Goal: Task Accomplishment & Management: Manage account settings

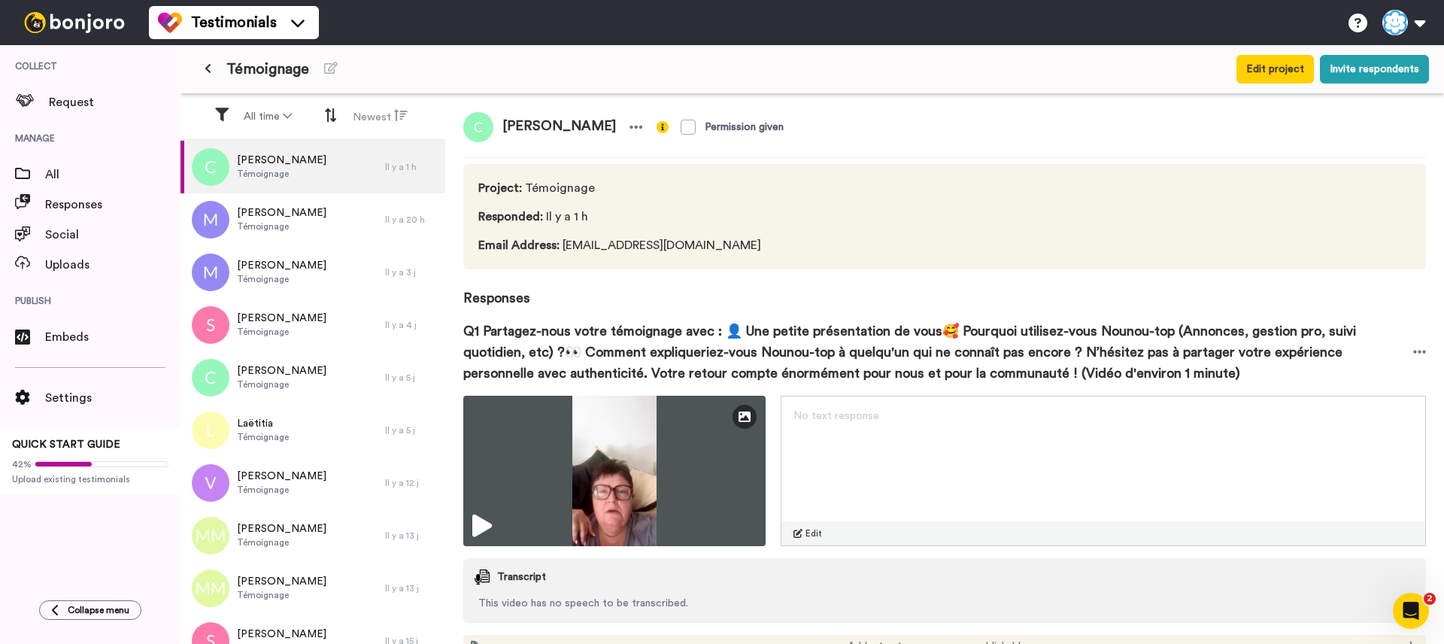
scroll to position [67, 0]
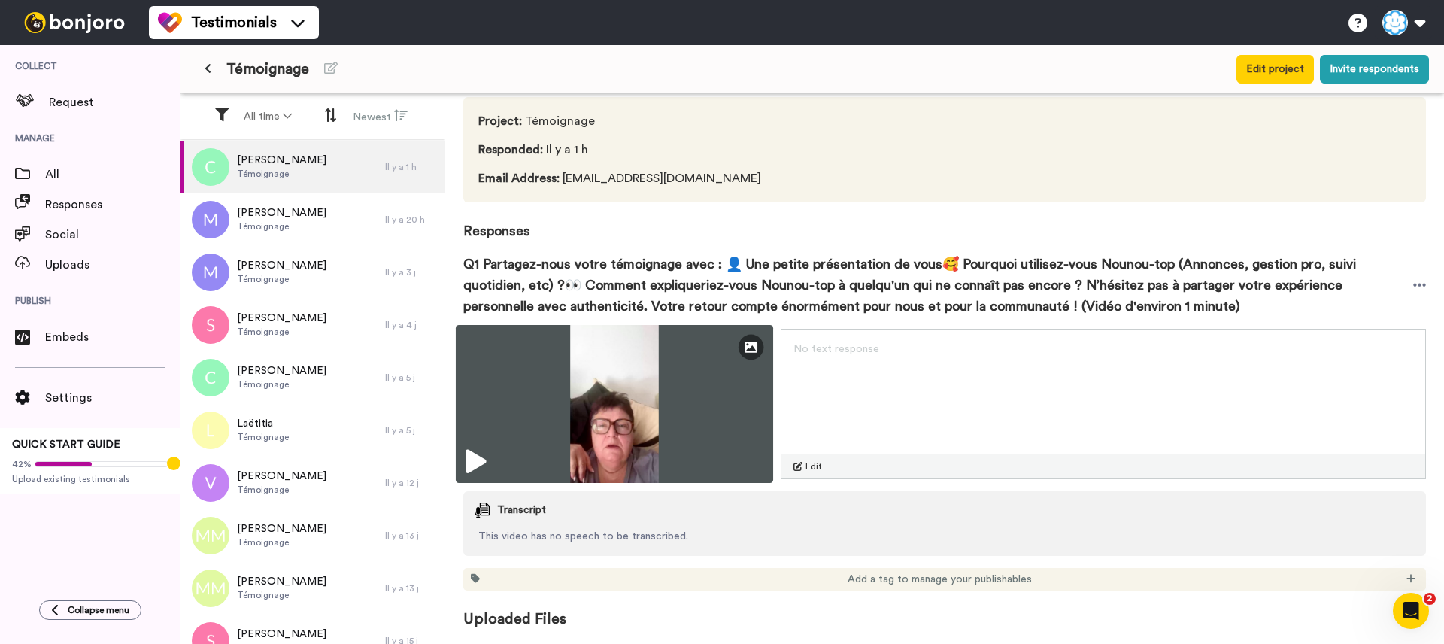
click at [486, 461] on icon at bounding box center [475, 462] width 20 height 24
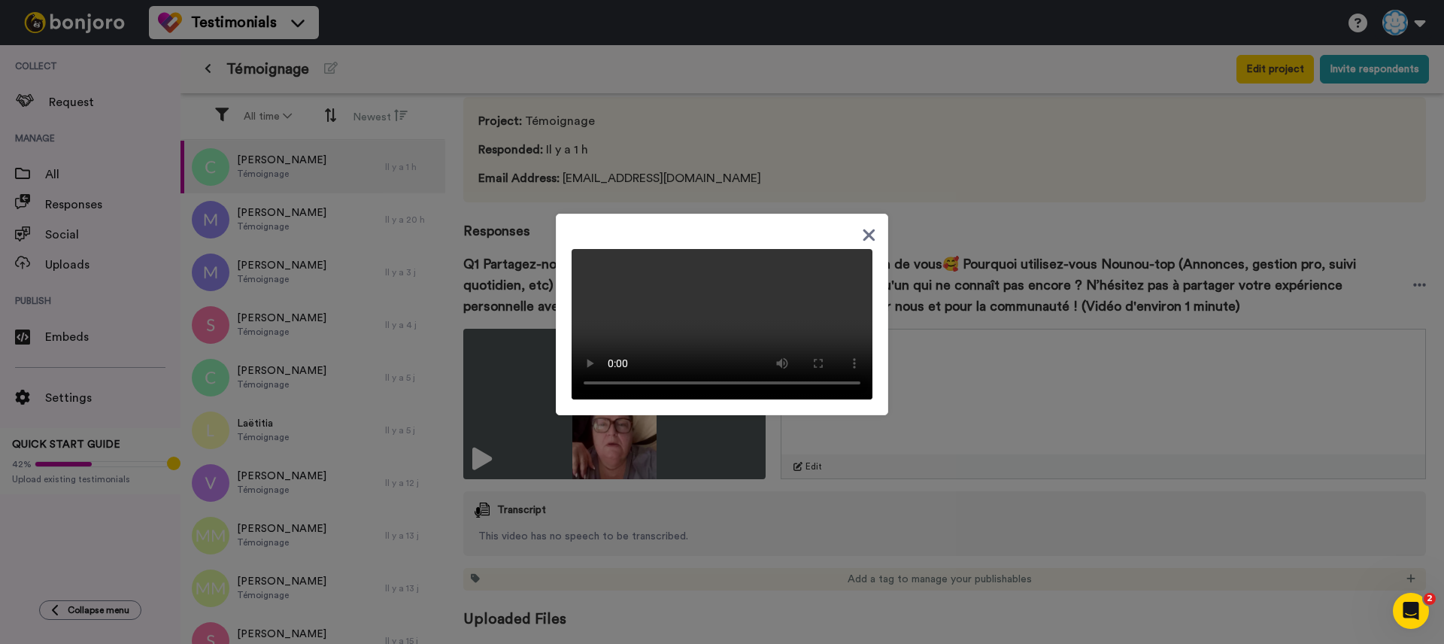
click at [863, 226] on icon at bounding box center [869, 235] width 14 height 19
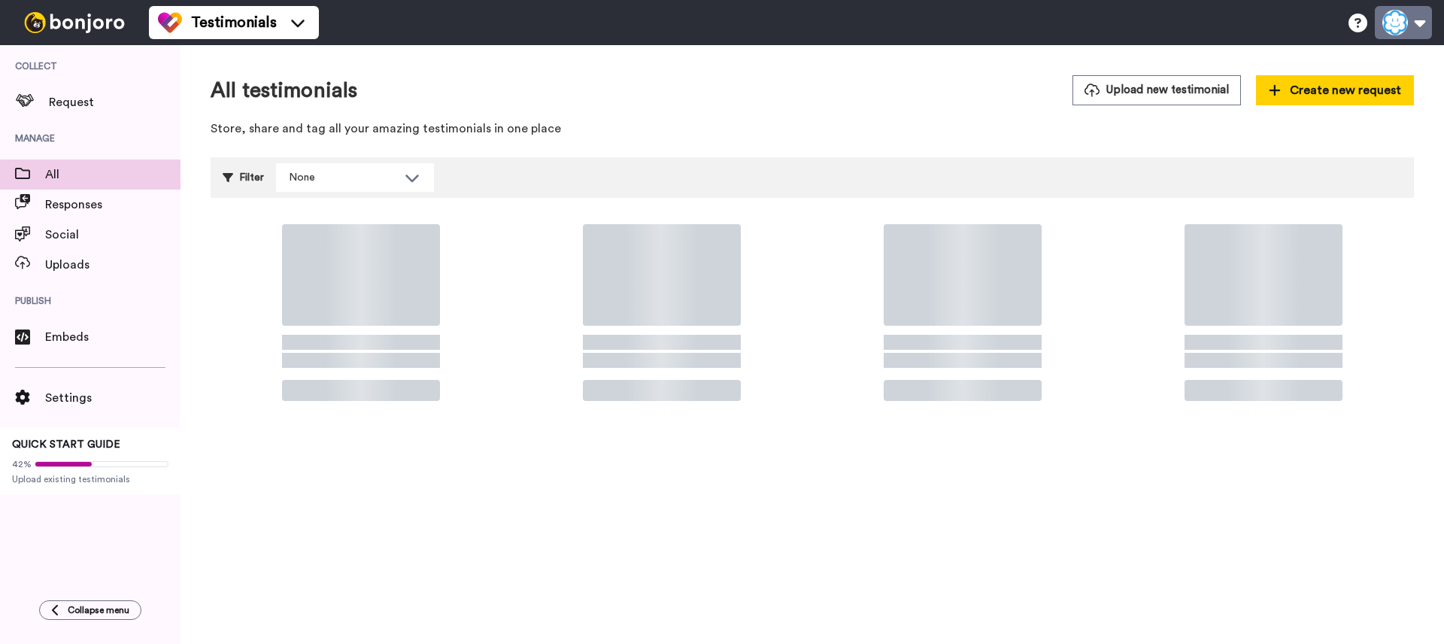
click at [1424, 29] on button at bounding box center [1403, 22] width 57 height 33
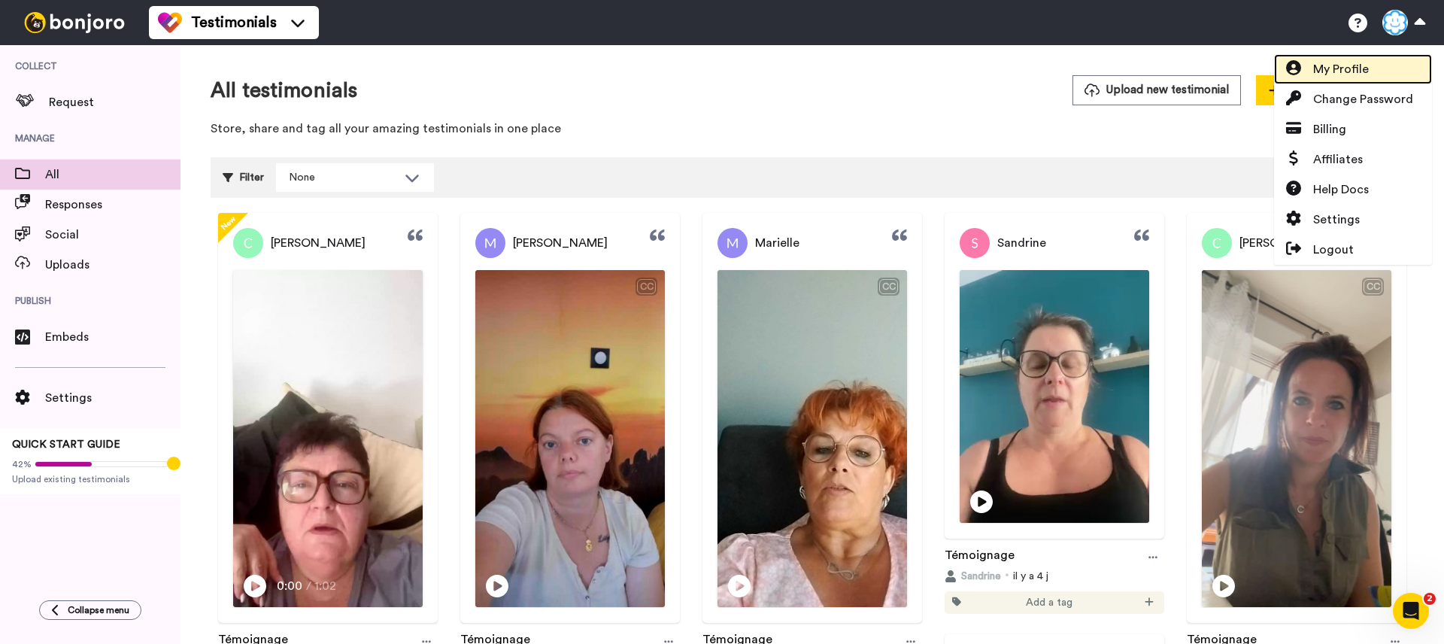
click at [1368, 74] on span "My Profile" at bounding box center [1341, 69] width 56 height 18
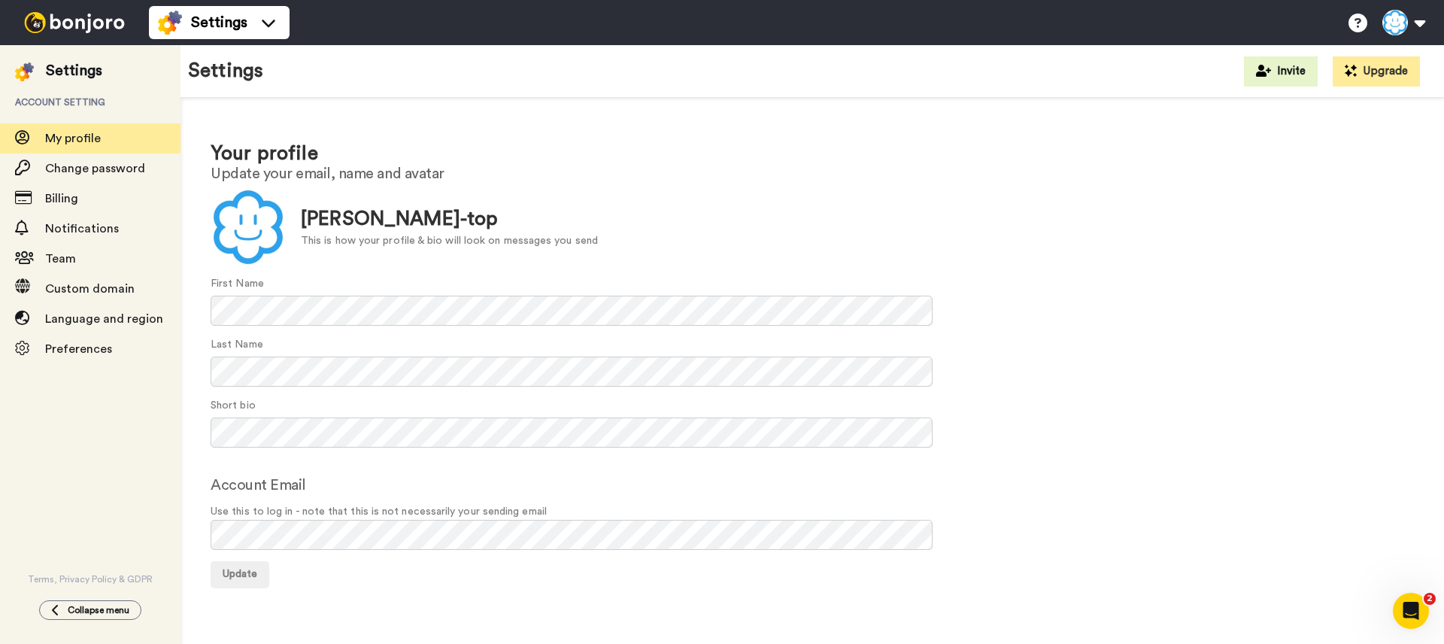
click at [383, 558] on form "Update Anaïs Nounou-top This is how your profile & bio will look on messages yo…" at bounding box center [812, 389] width 1203 height 399
click at [382, 556] on form "Update Anaïs Nounou-top This is how your profile & bio will look on messages yo…" at bounding box center [812, 389] width 1203 height 399
drag, startPoint x: 554, startPoint y: 514, endPoint x: 208, endPoint y: 514, distance: 345.9
click at [208, 514] on div "Your profile Update your email, name and avatar Update Anaïs Nounou-top This is…" at bounding box center [811, 364] width 1263 height 532
copy span "Use this to log in - note that this is not necessarily your sending email"
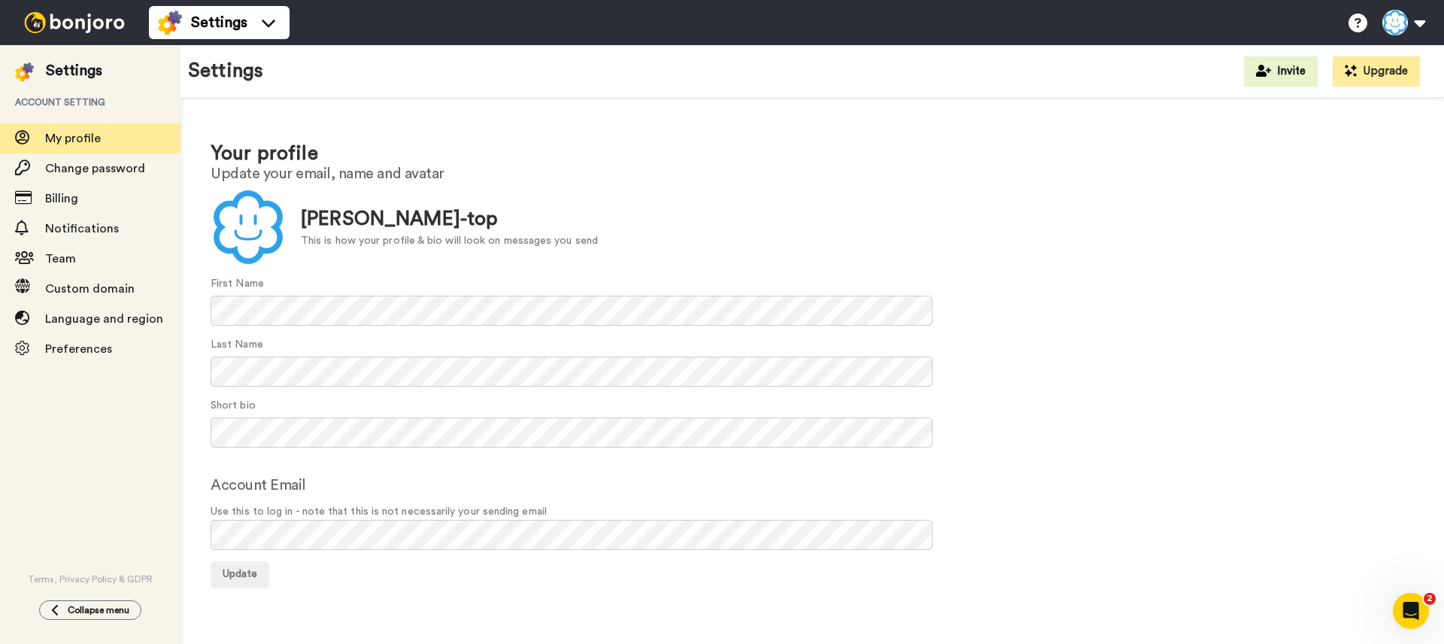
click at [386, 472] on form "Update Anaïs Nounou-top This is how your profile & bio will look on messages yo…" at bounding box center [812, 389] width 1203 height 399
click at [90, 218] on div "Notifications" at bounding box center [90, 229] width 180 height 30
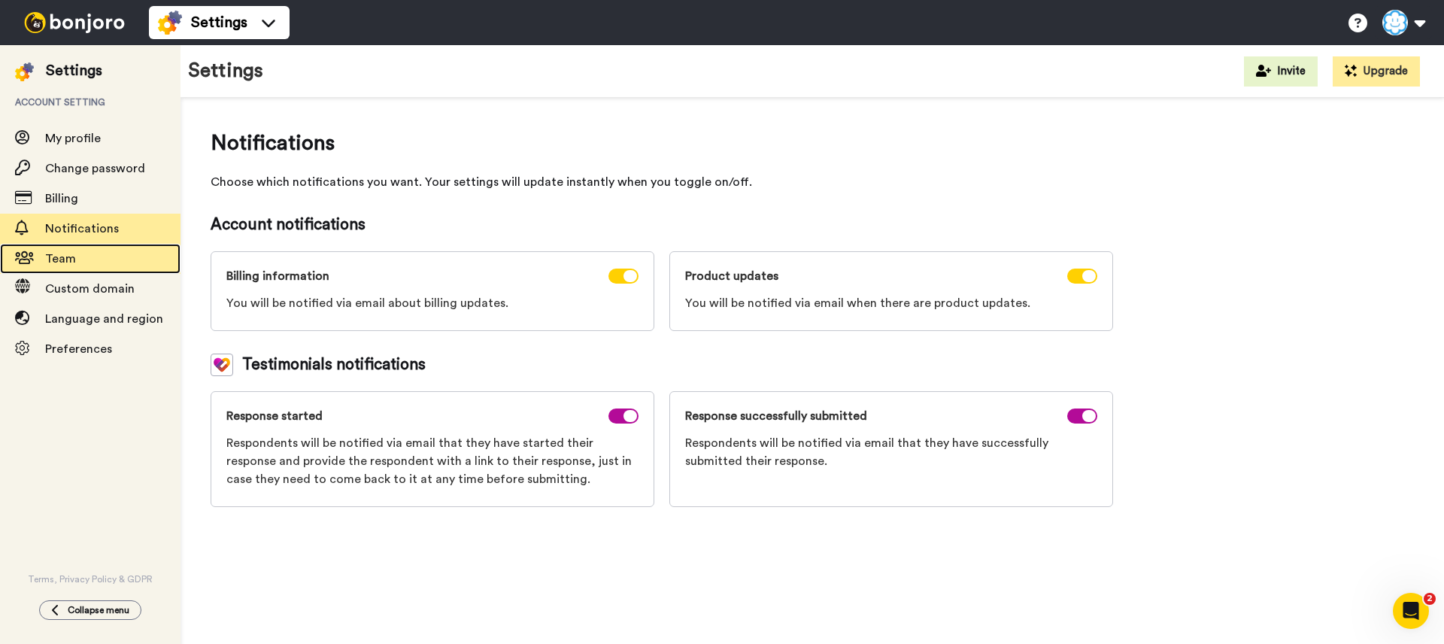
click at [114, 255] on span "Team" at bounding box center [112, 259] width 135 height 18
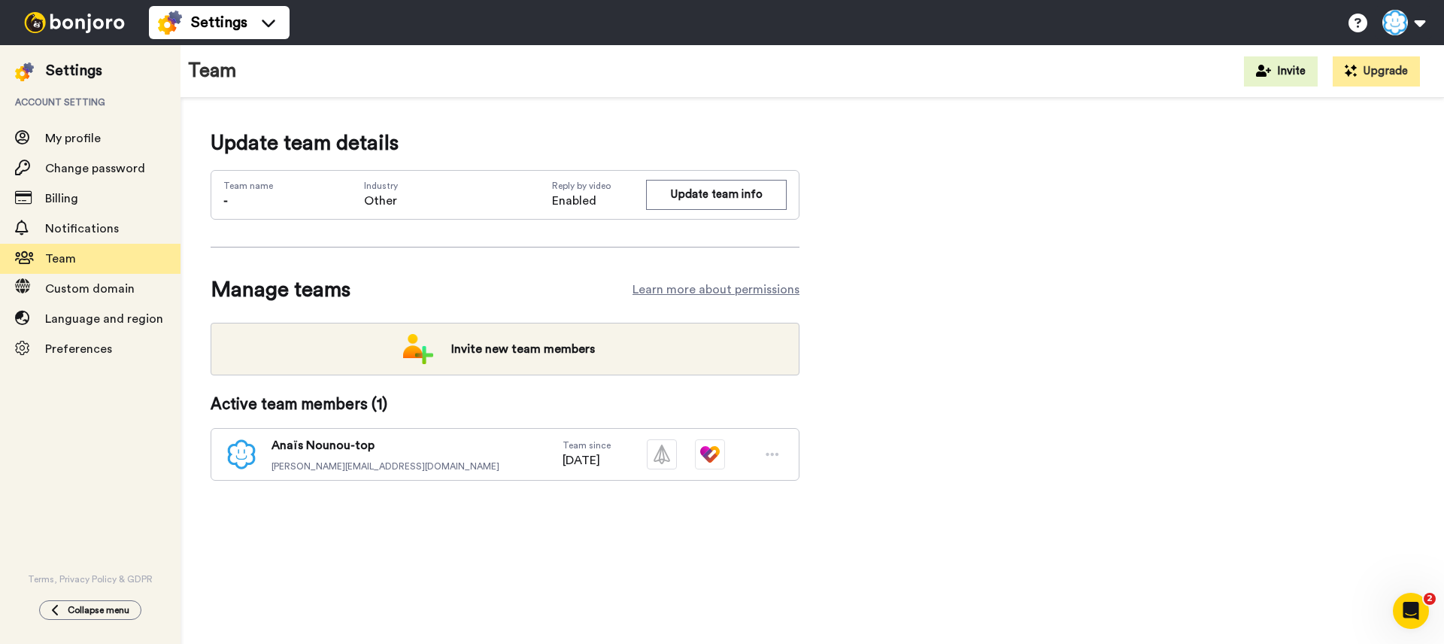
click at [773, 450] on icon at bounding box center [773, 454] width 14 height 15
click at [92, 291] on span "Custom domain" at bounding box center [89, 289] width 89 height 12
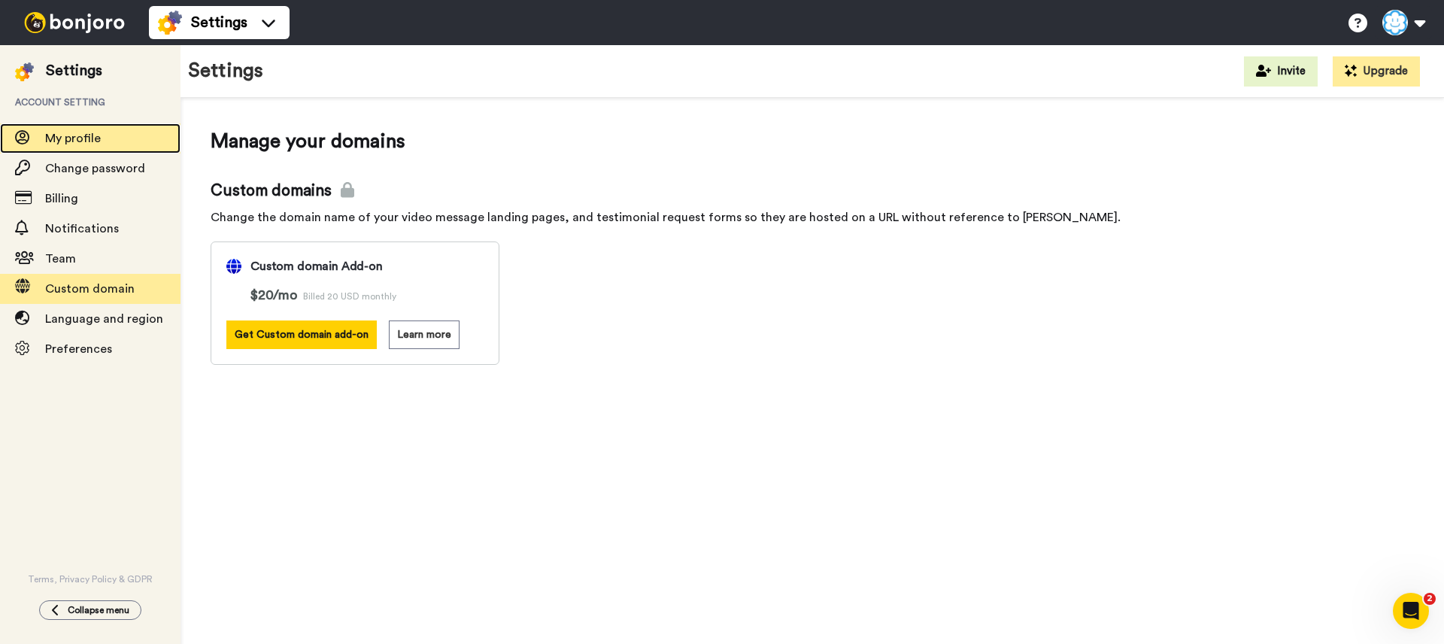
click at [86, 144] on span "My profile" at bounding box center [73, 138] width 56 height 12
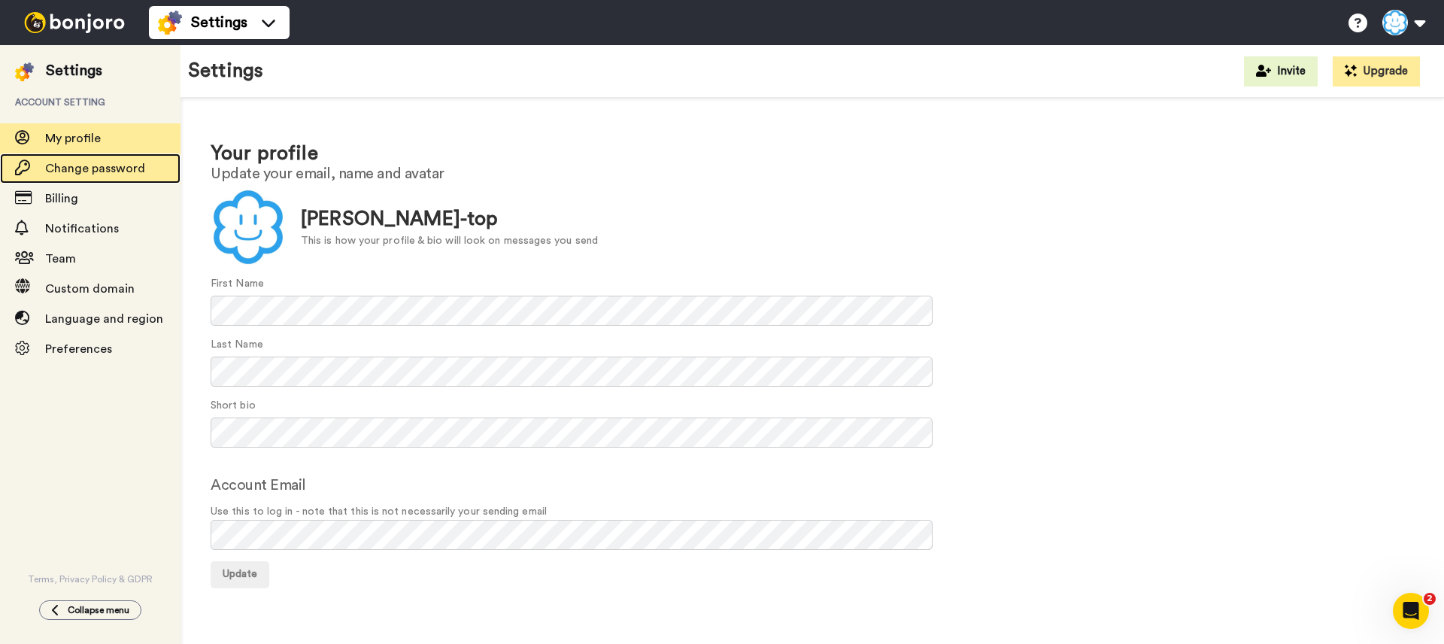
click at [106, 165] on span "Change password" at bounding box center [95, 168] width 100 height 12
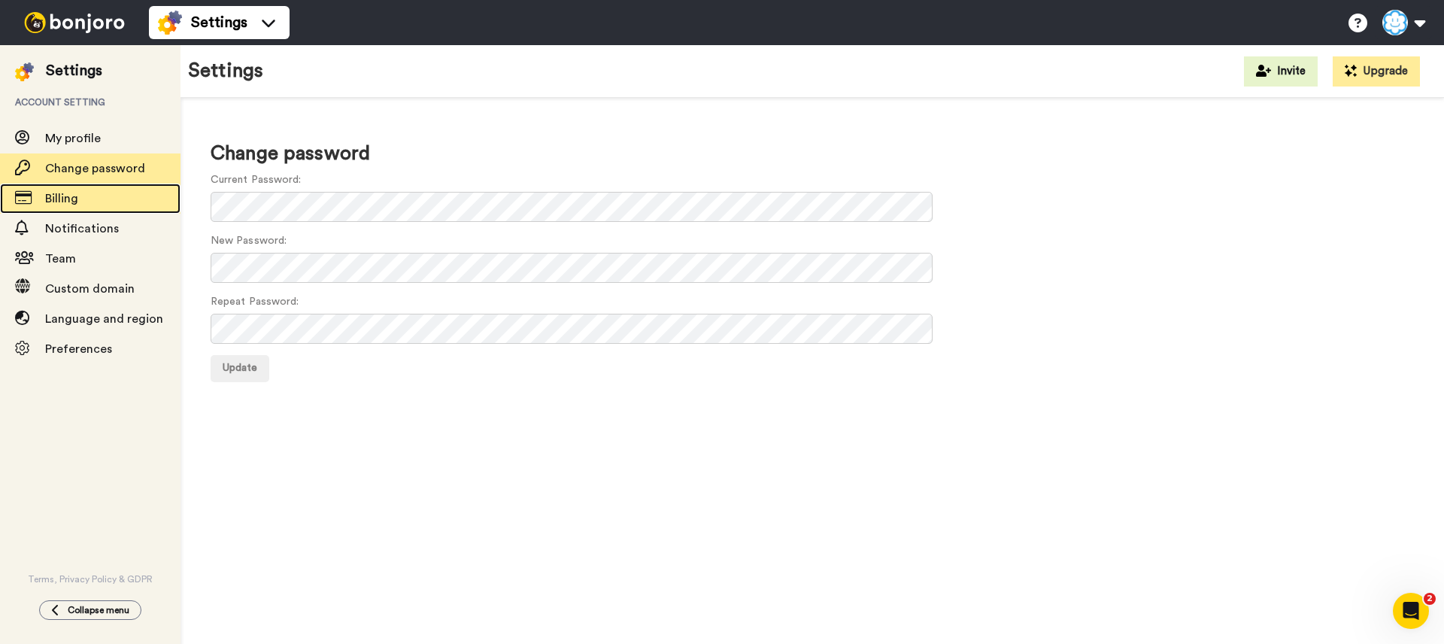
click at [87, 193] on span "Billing" at bounding box center [112, 199] width 135 height 18
click at [77, 202] on span "Billing" at bounding box center [61, 199] width 33 height 12
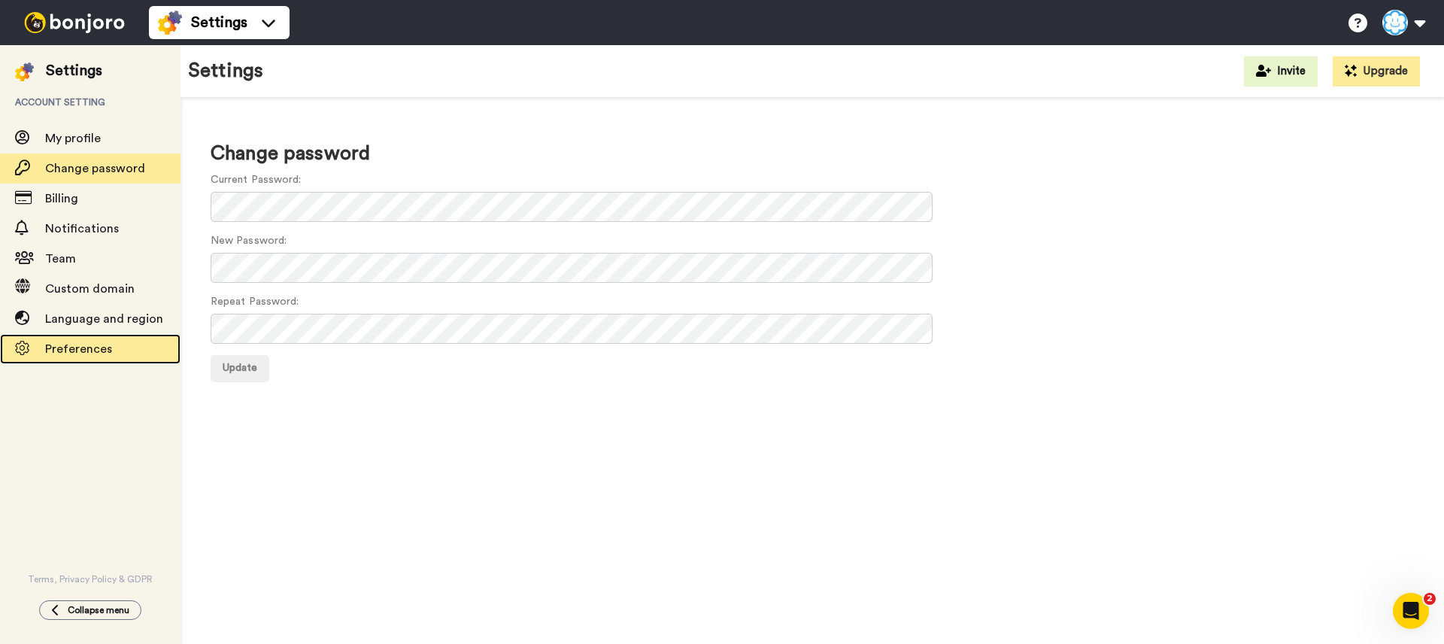
click at [105, 354] on span "Preferences" at bounding box center [78, 349] width 67 height 12
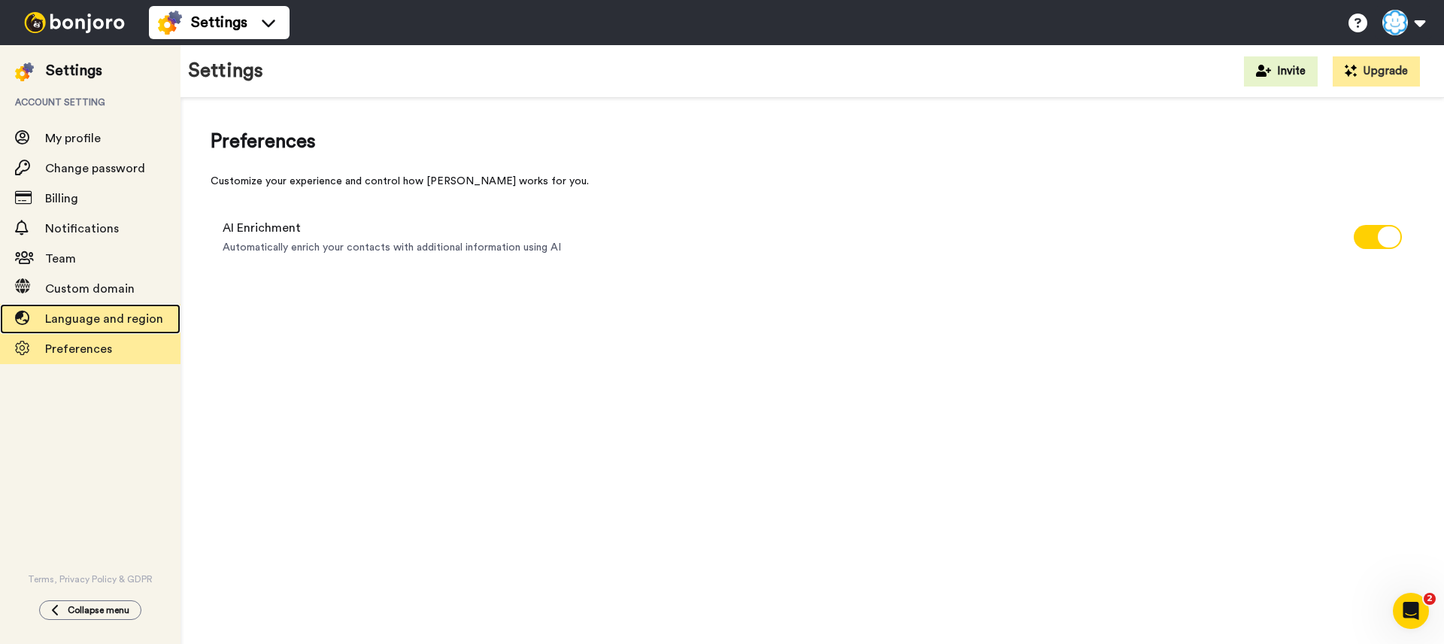
click at [105, 327] on span "Language and region" at bounding box center [112, 319] width 135 height 18
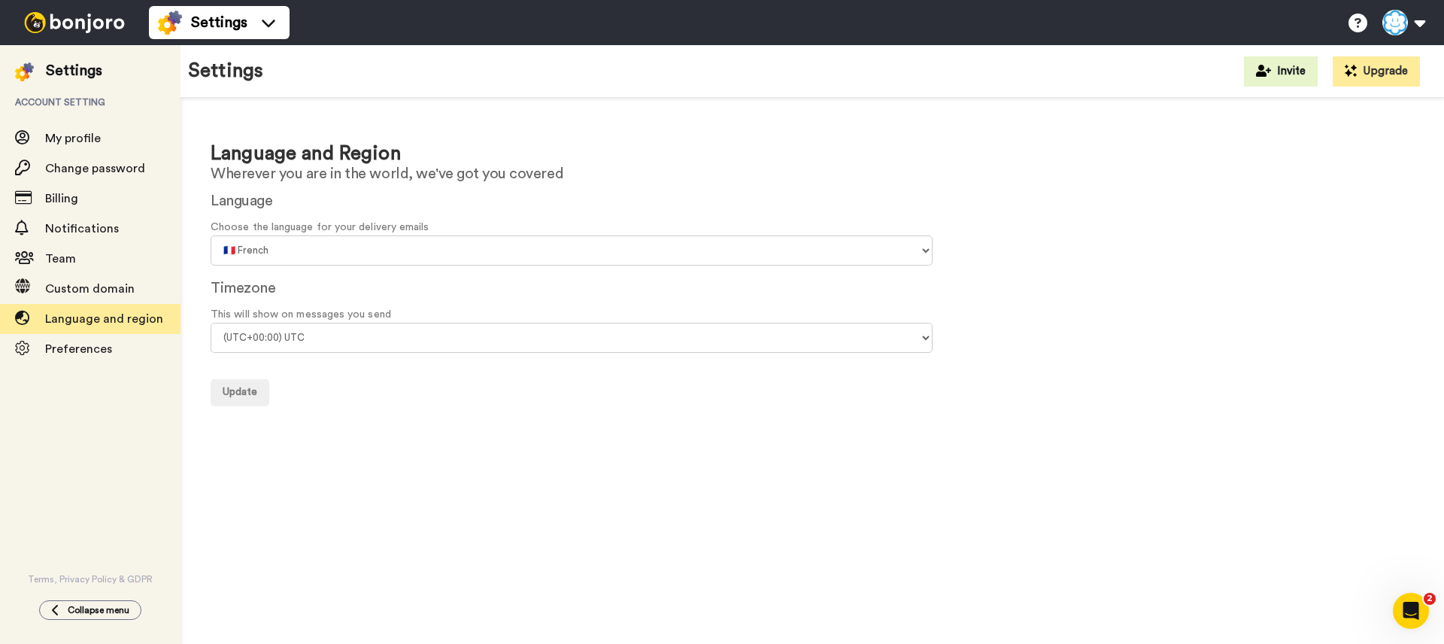
click at [89, 28] on img at bounding box center [74, 22] width 113 height 21
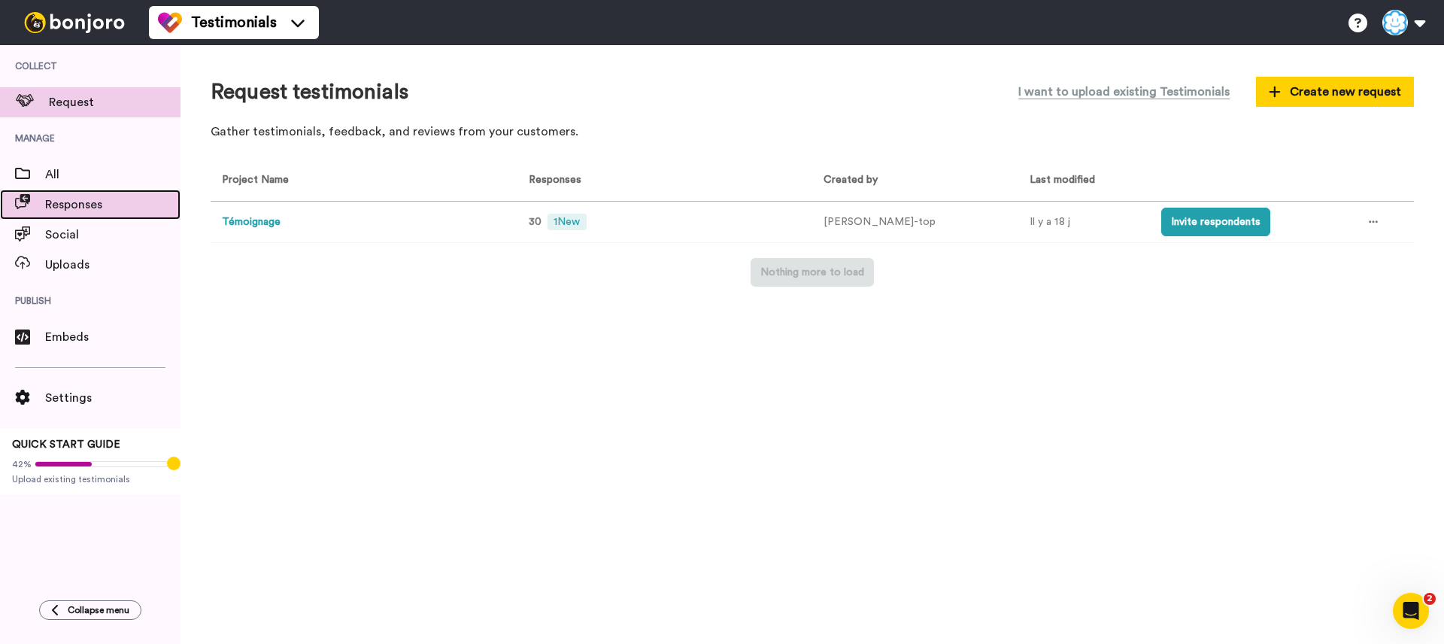
click at [107, 208] on span "Responses" at bounding box center [112, 205] width 135 height 18
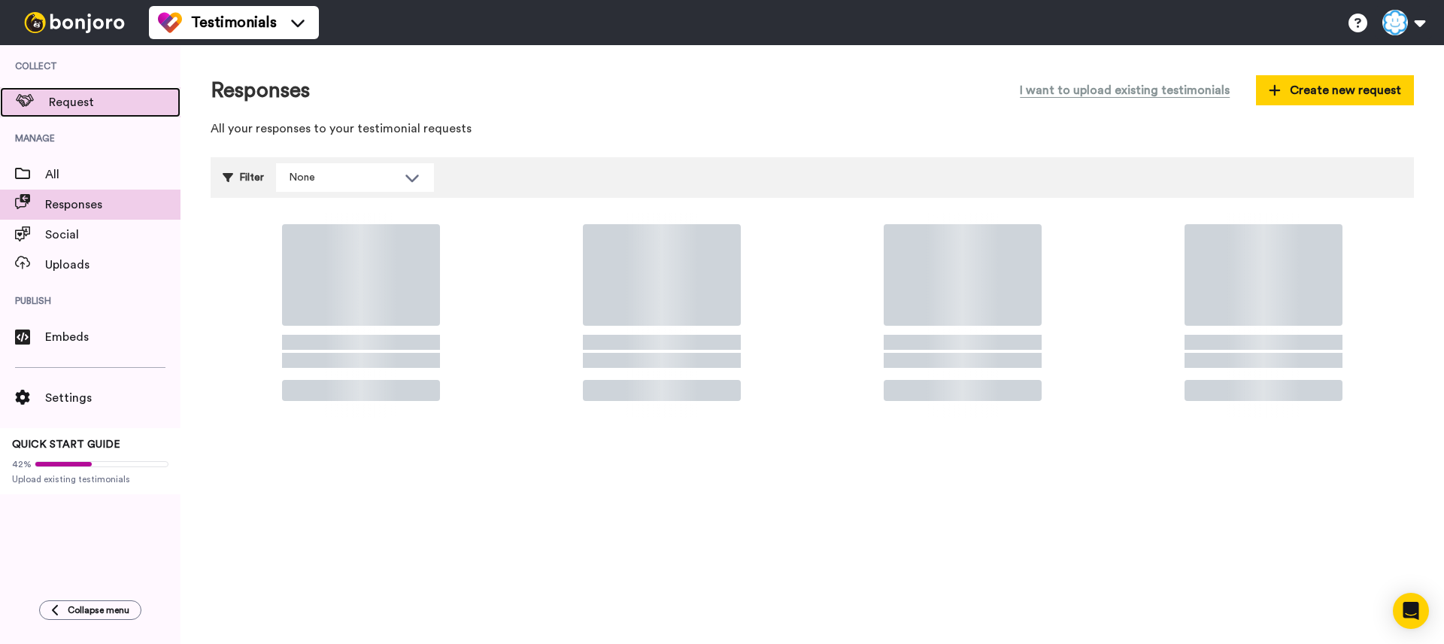
click at [80, 104] on span "Request" at bounding box center [115, 102] width 132 height 18
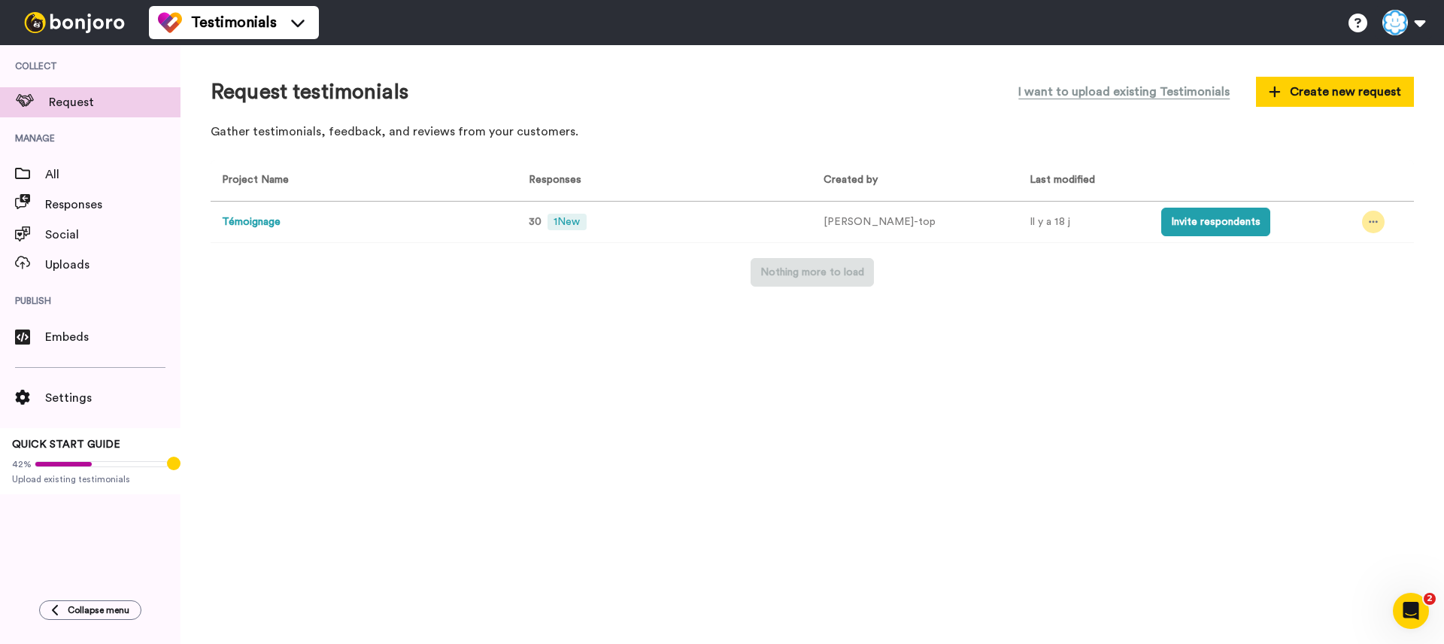
click at [1372, 222] on icon at bounding box center [1373, 222] width 9 height 2
click at [1349, 331] on span "Edit project" at bounding box center [1335, 331] width 58 height 11
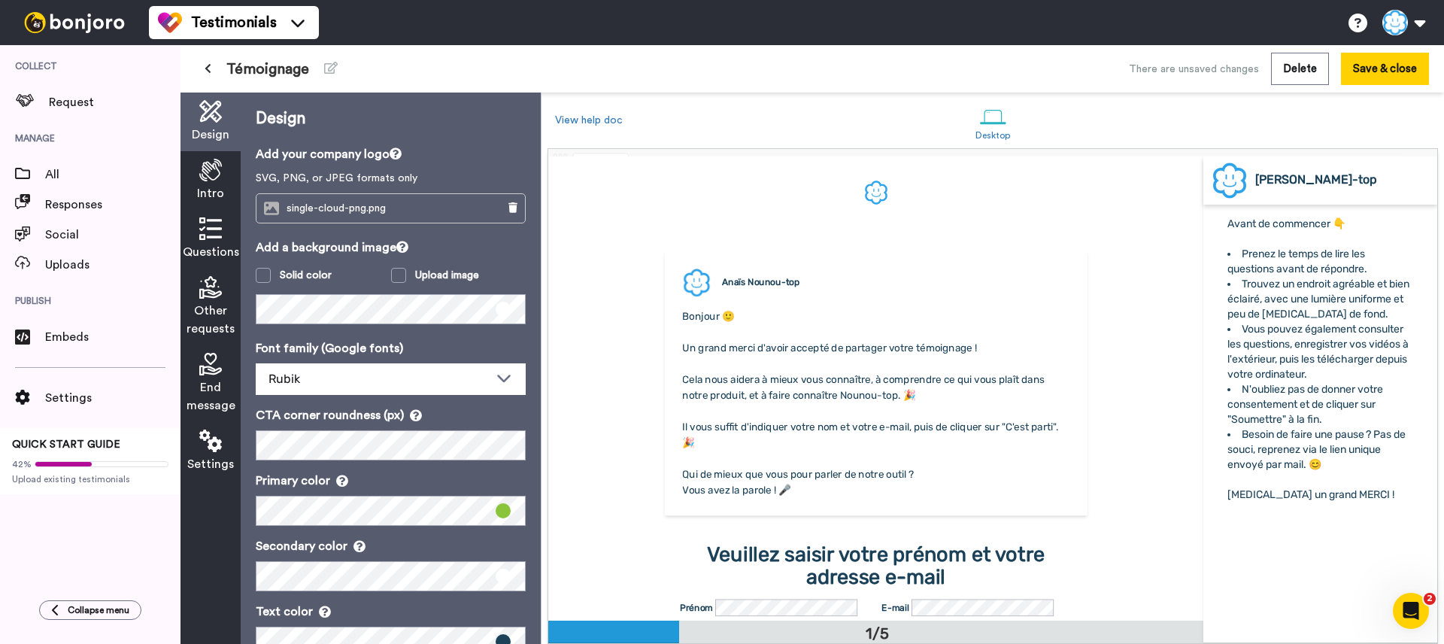
scroll to position [44, 0]
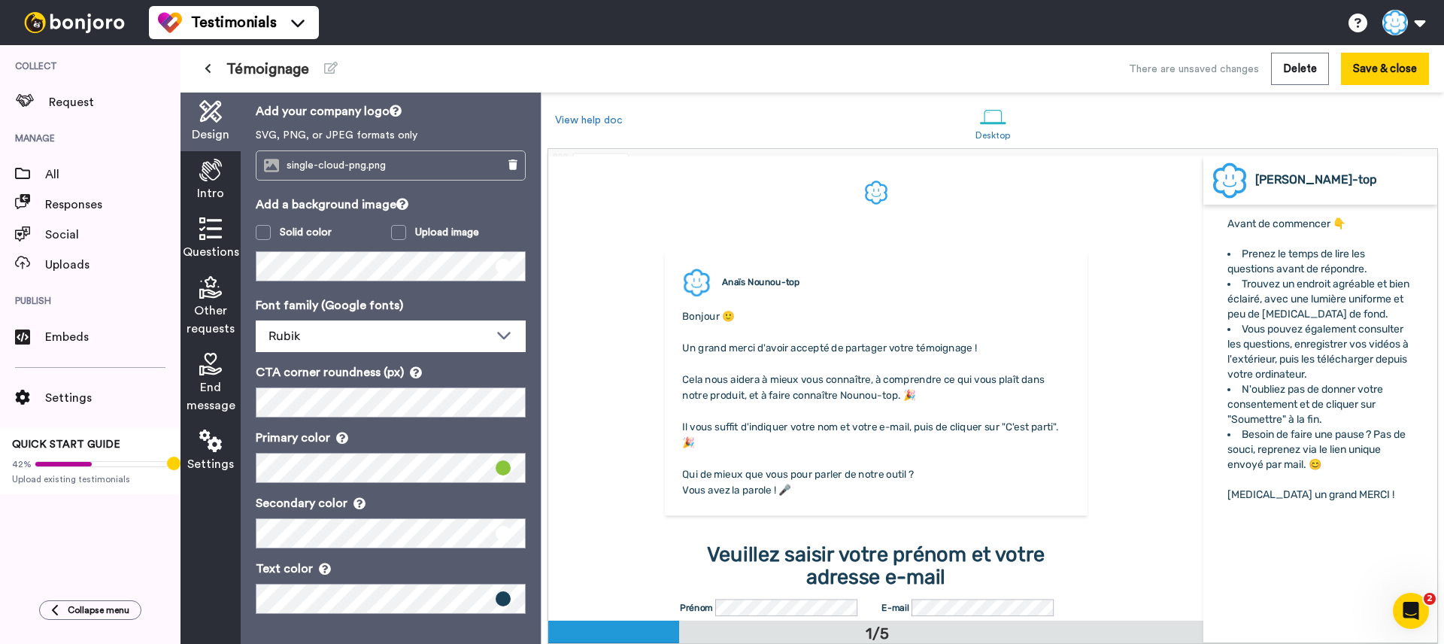
click at [218, 453] on div "Settings" at bounding box center [210, 451] width 60 height 59
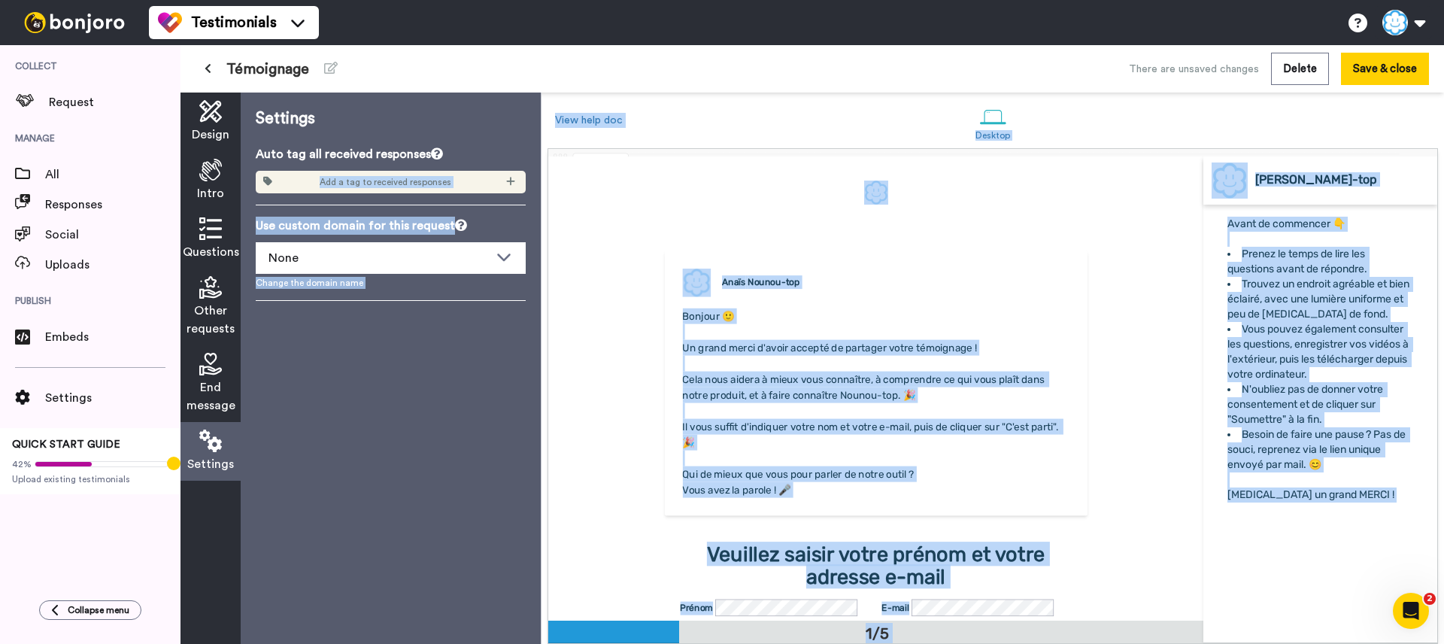
drag, startPoint x: 461, startPoint y: 114, endPoint x: 494, endPoint y: 165, distance: 60.3
click at [438, 158] on icon at bounding box center [437, 153] width 12 height 12
drag, startPoint x: 459, startPoint y: 109, endPoint x: 486, endPoint y: 131, distance: 34.8
click at [438, 153] on icon at bounding box center [437, 153] width 12 height 12
drag, startPoint x: 453, startPoint y: 109, endPoint x: 485, endPoint y: 150, distance: 51.9
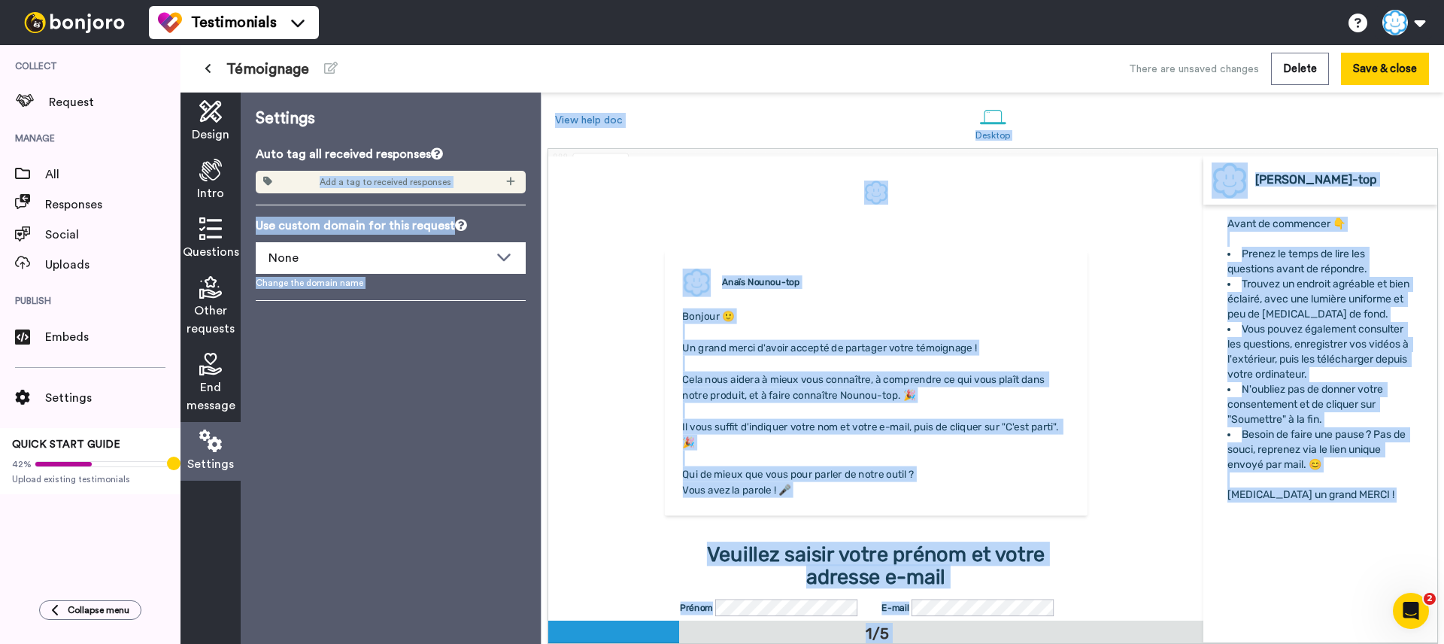
click at [437, 154] on icon at bounding box center [437, 153] width 12 height 12
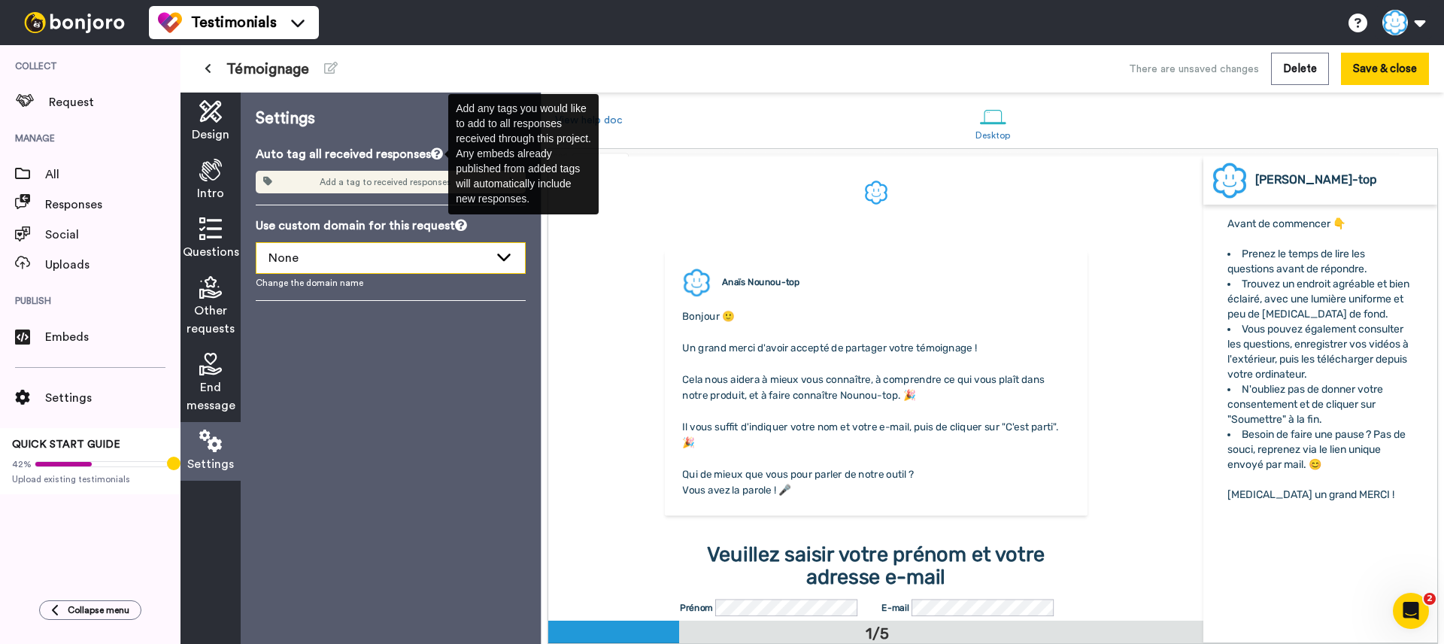
click at [400, 249] on div "None" at bounding box center [378, 258] width 220 height 18
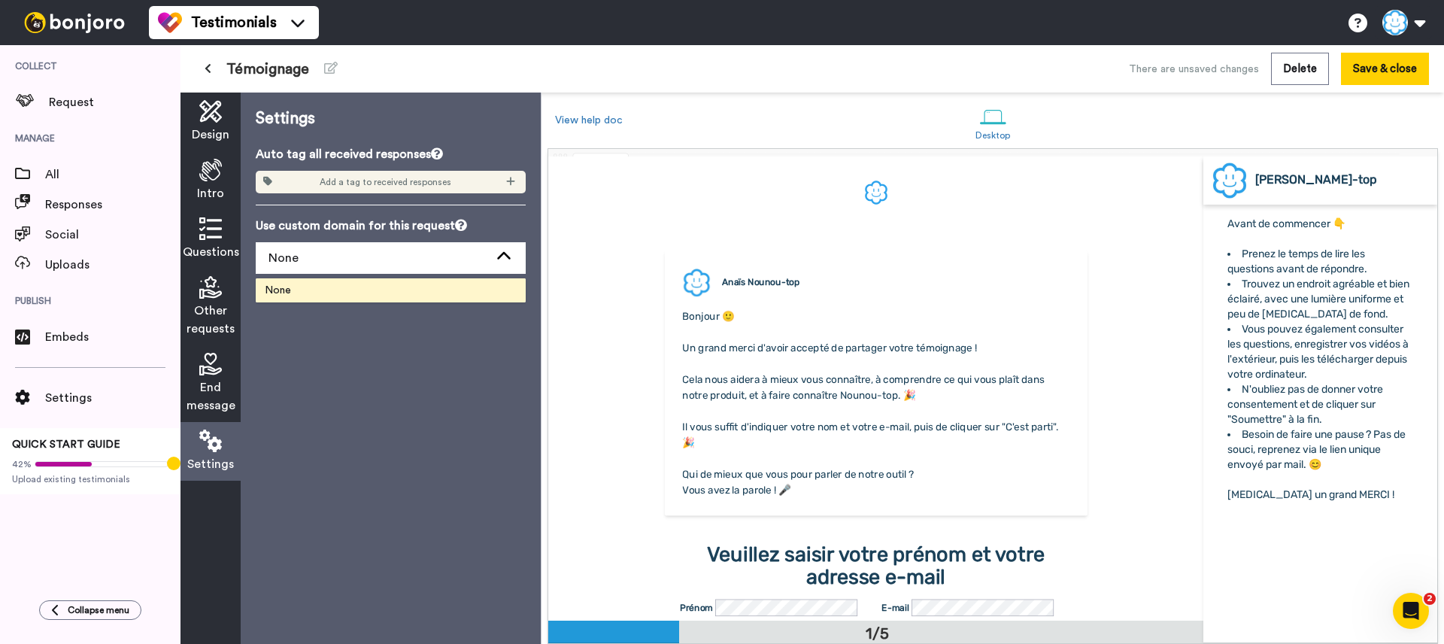
click at [407, 241] on div "Use custom domain for this request None None Change the domain name" at bounding box center [391, 253] width 270 height 72
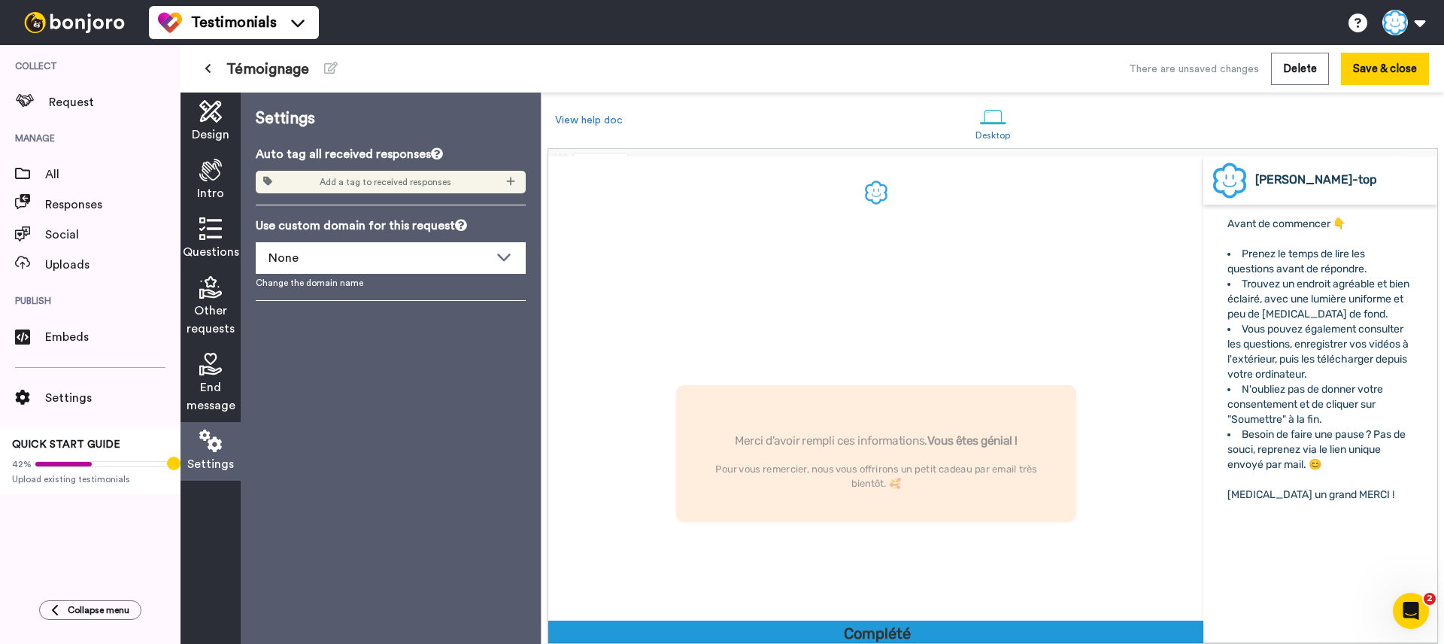
scroll to position [1852, 0]
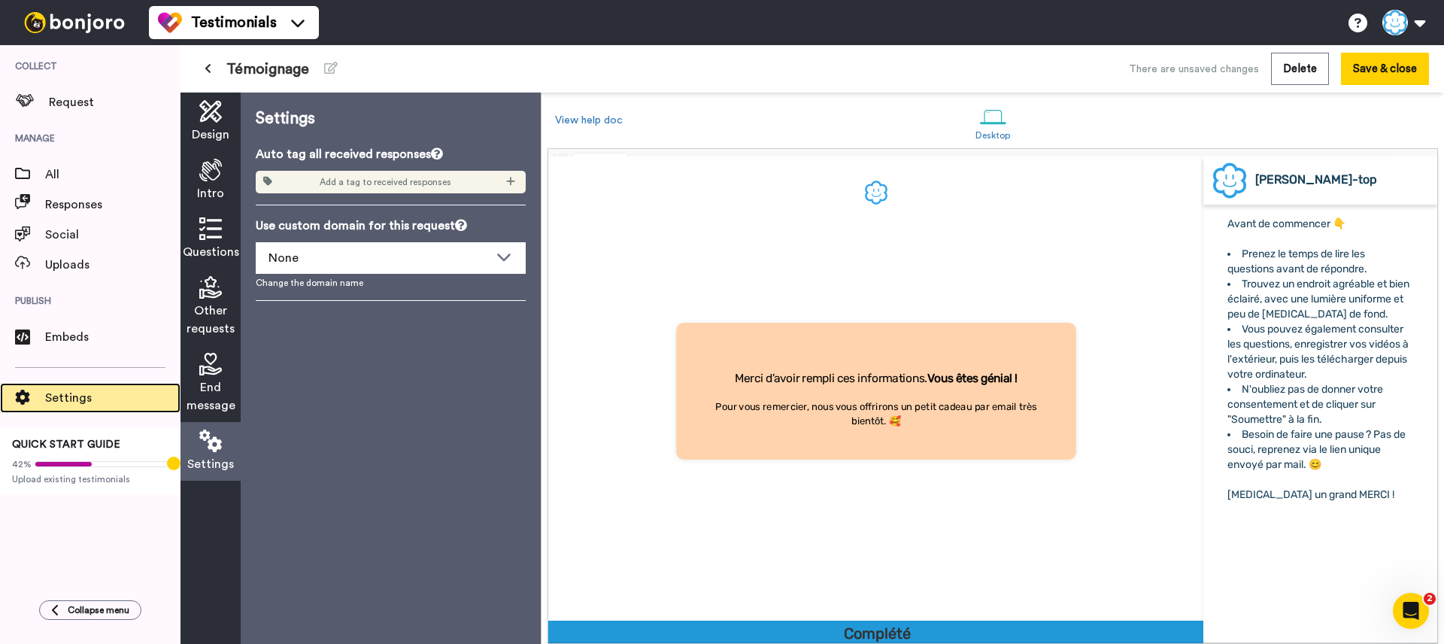
click at [80, 405] on span "Settings" at bounding box center [112, 398] width 135 height 18
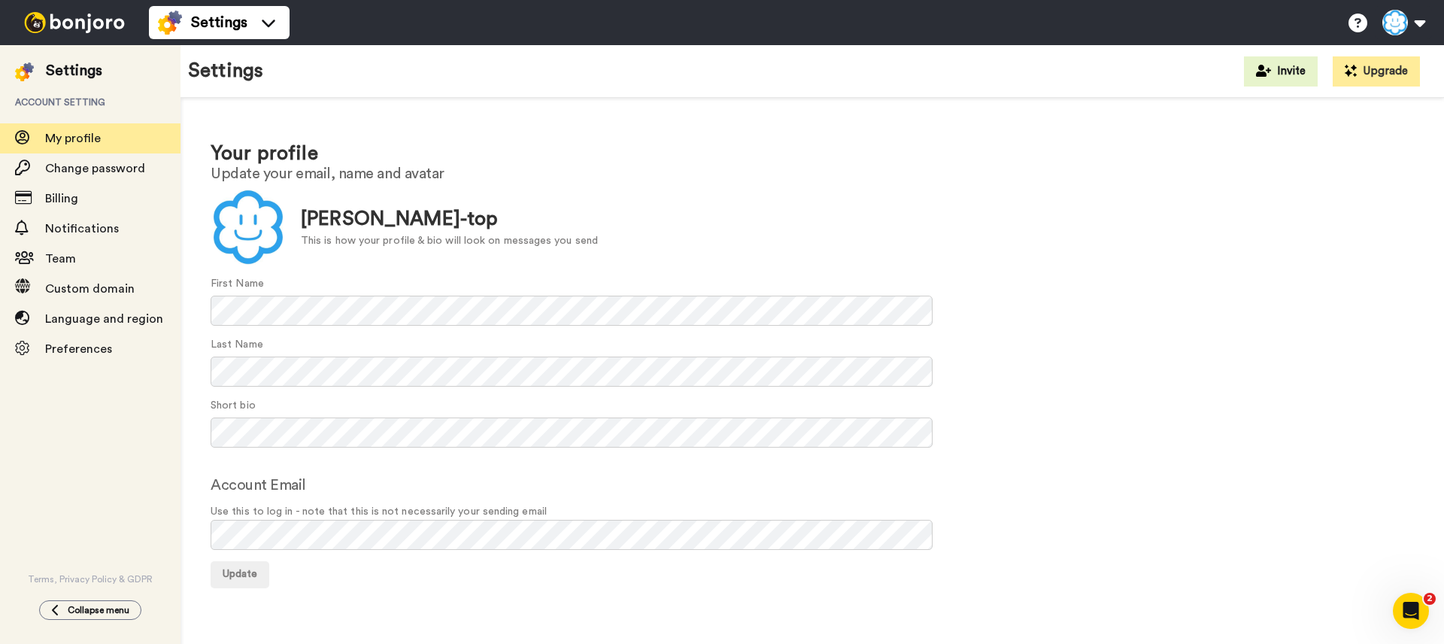
click at [340, 559] on form "Update Anaïs Nounou-top This is how your profile & bio will look on messages yo…" at bounding box center [812, 389] width 1203 height 399
click at [110, 183] on div "Billing" at bounding box center [90, 198] width 180 height 30
click at [111, 171] on span "Change password" at bounding box center [95, 168] width 100 height 12
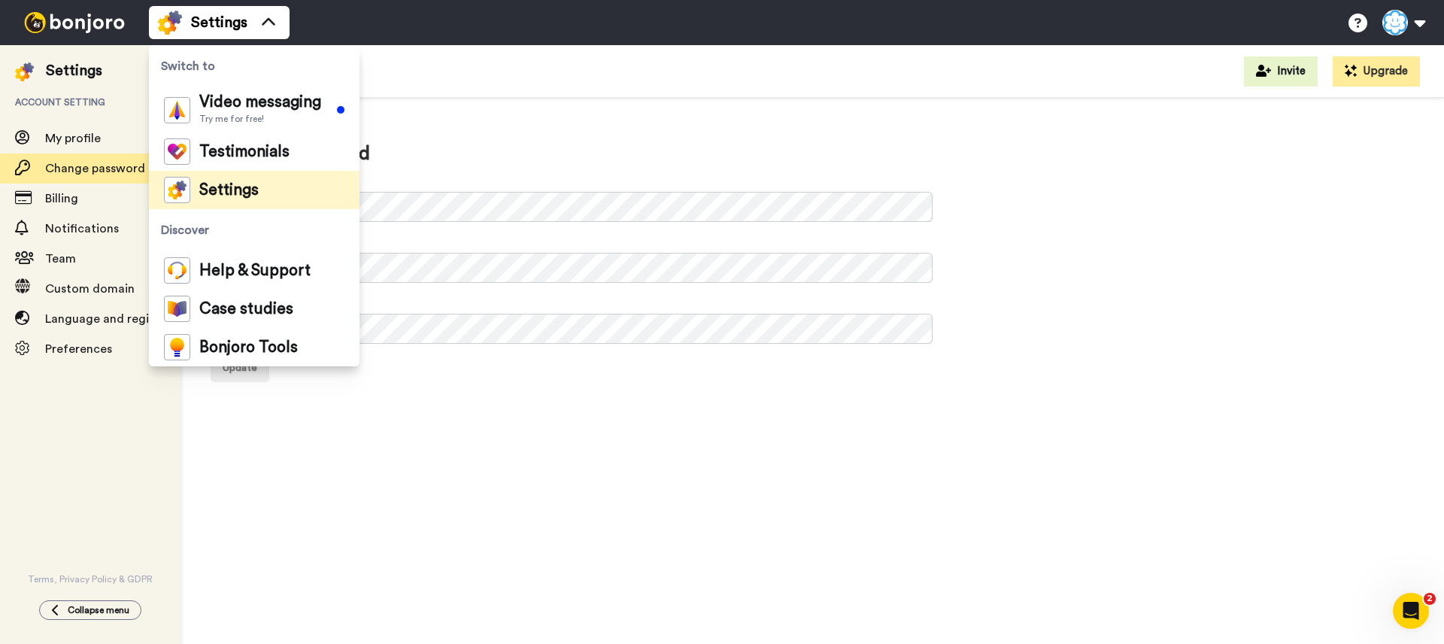
click at [384, 524] on div "Change password Current Password: New Password: Repeat Password: Update" at bounding box center [811, 375] width 1263 height 555
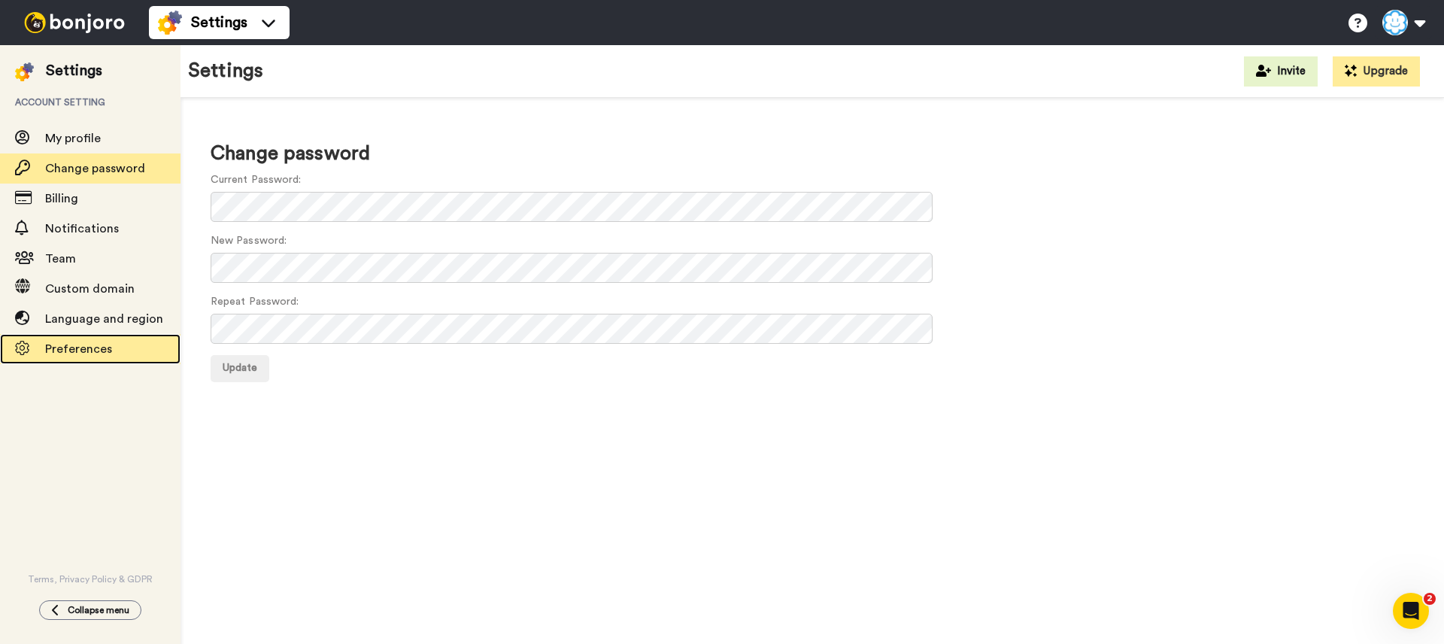
click at [74, 347] on span "Preferences" at bounding box center [78, 349] width 67 height 12
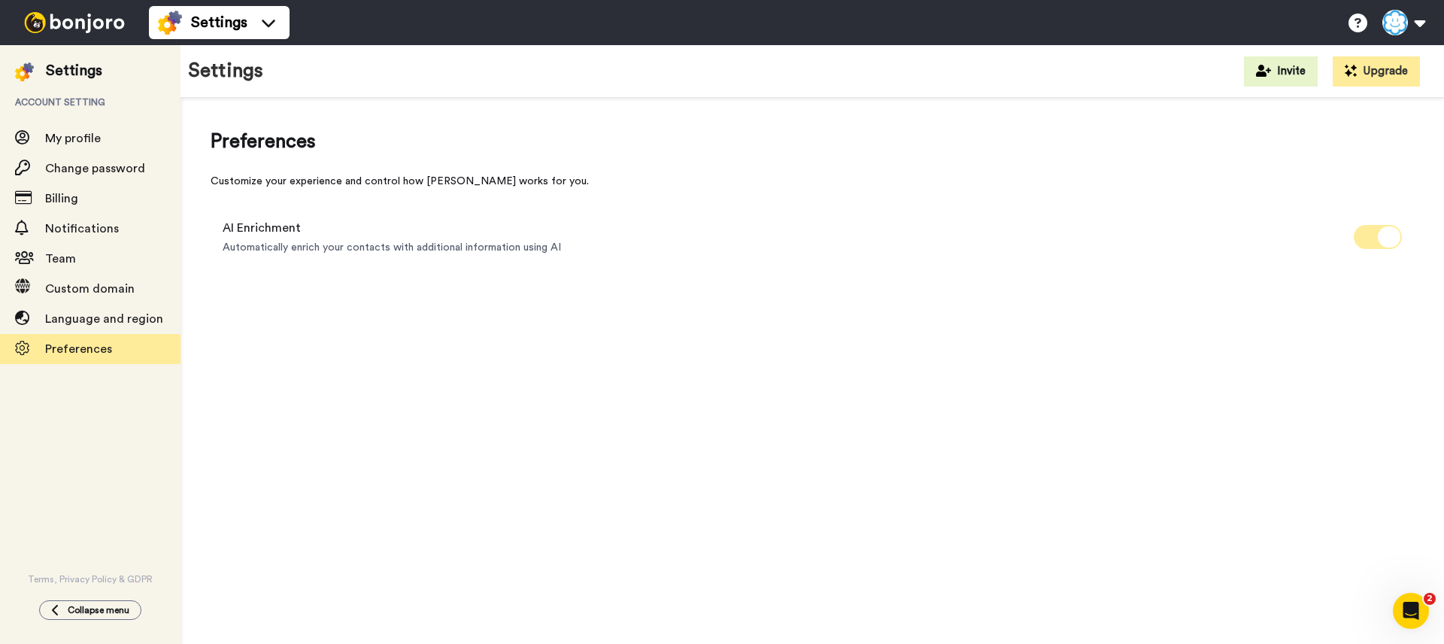
drag, startPoint x: 1362, startPoint y: 221, endPoint x: 1366, endPoint y: 236, distance: 15.5
click at [1363, 223] on div "AI Enrichment Automatically enrich your contacts with additional information us…" at bounding box center [812, 237] width 1203 height 60
click at [1366, 236] on span at bounding box center [1378, 237] width 48 height 24
click at [1366, 239] on icon at bounding box center [1366, 236] width 23 height 21
click at [74, 325] on span "Language and region" at bounding box center [104, 319] width 118 height 12
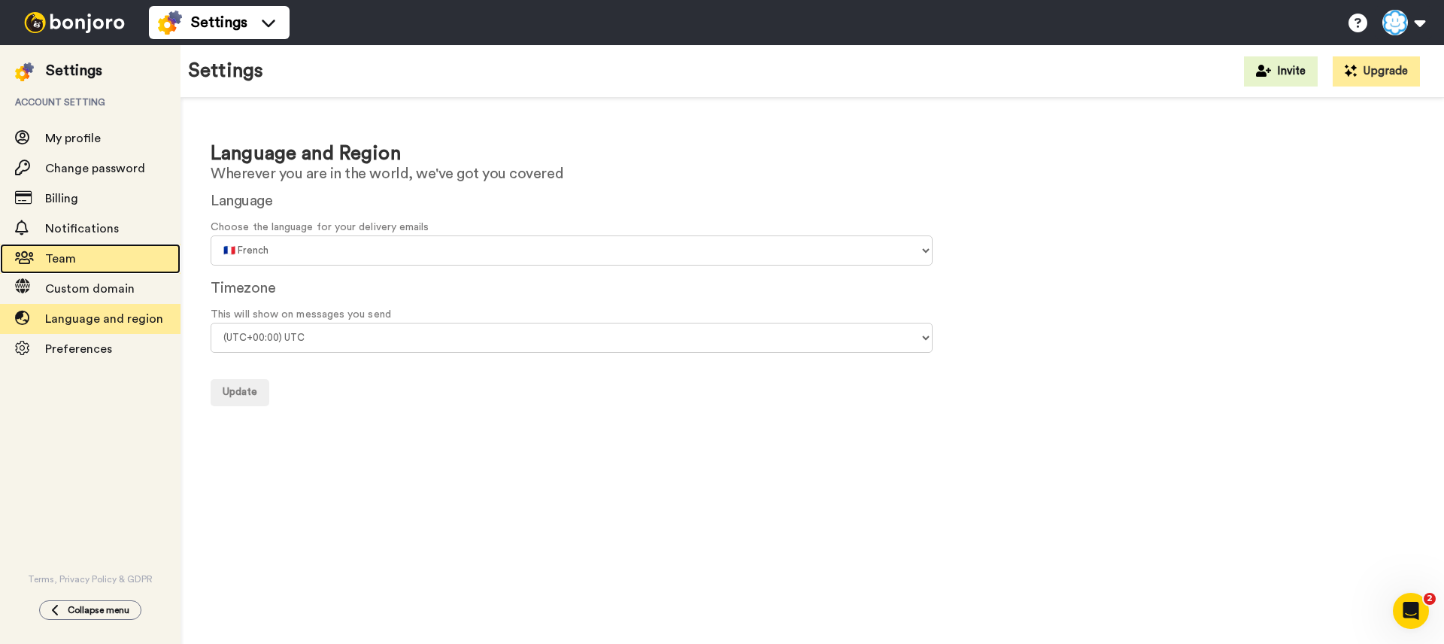
click at [78, 253] on span "Team" at bounding box center [112, 259] width 135 height 18
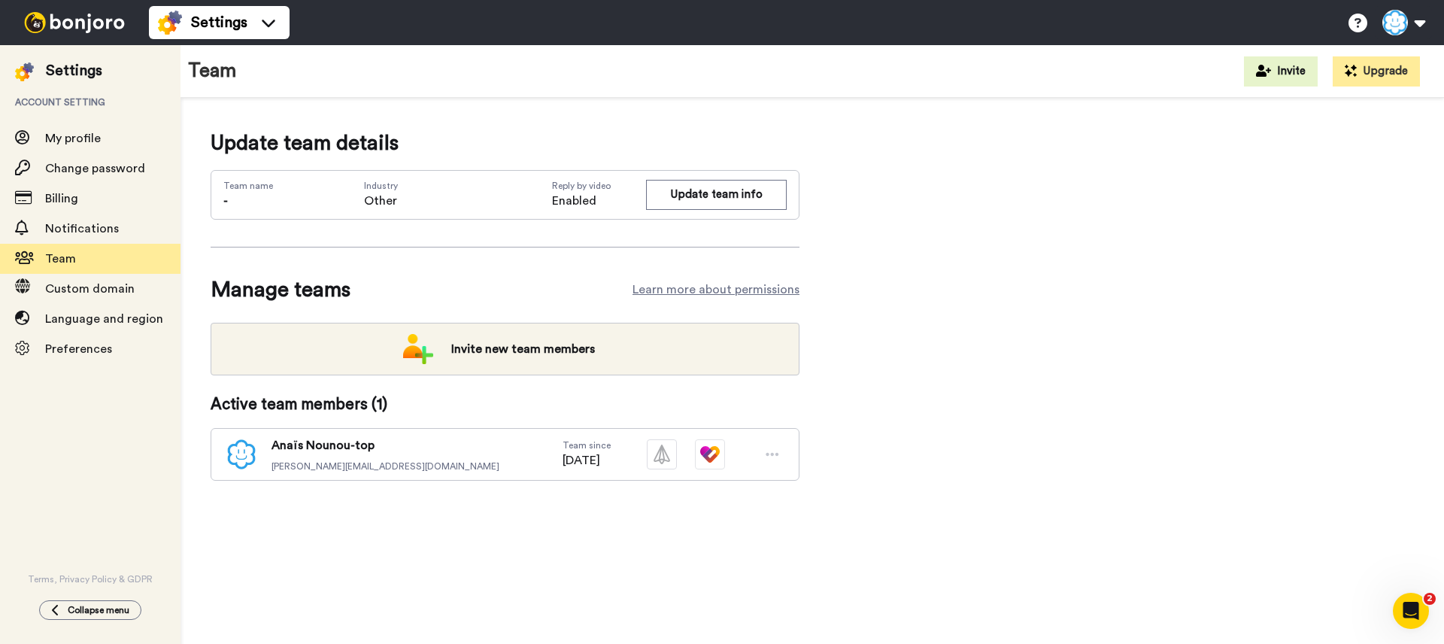
click at [769, 458] on icon at bounding box center [773, 454] width 14 height 15
click at [350, 452] on span "Anaïs Nounou-top" at bounding box center [385, 445] width 228 height 18
click at [337, 468] on span "elise.lebraud@top-webgroup.com" at bounding box center [385, 466] width 228 height 12
click at [96, 240] on div "Notifications" at bounding box center [90, 229] width 180 height 30
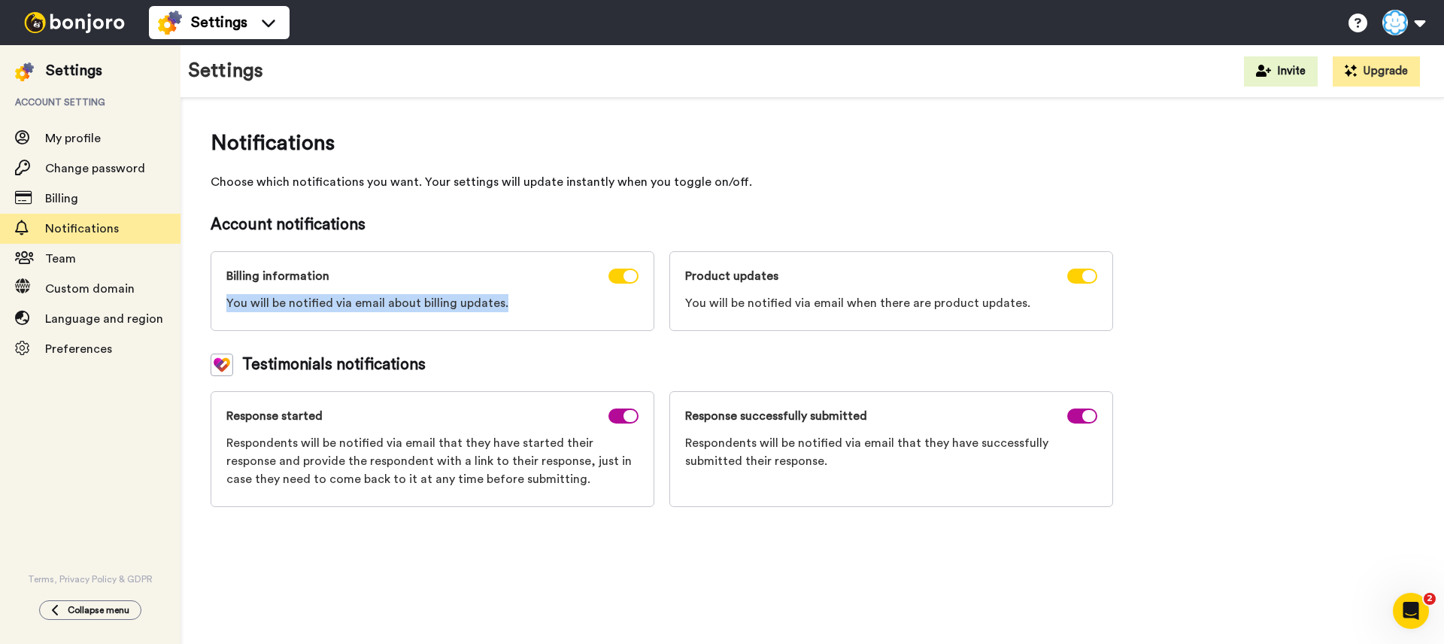
drag, startPoint x: 516, startPoint y: 304, endPoint x: 217, endPoint y: 302, distance: 298.5
click at [217, 302] on div "Billing information You will be notified via email about billing updates." at bounding box center [433, 291] width 444 height 80
copy span "You will be notified via email about billing updates."
click at [600, 338] on div "Notifications Choose which notifications you want. Your settings will update in…" at bounding box center [662, 317] width 902 height 379
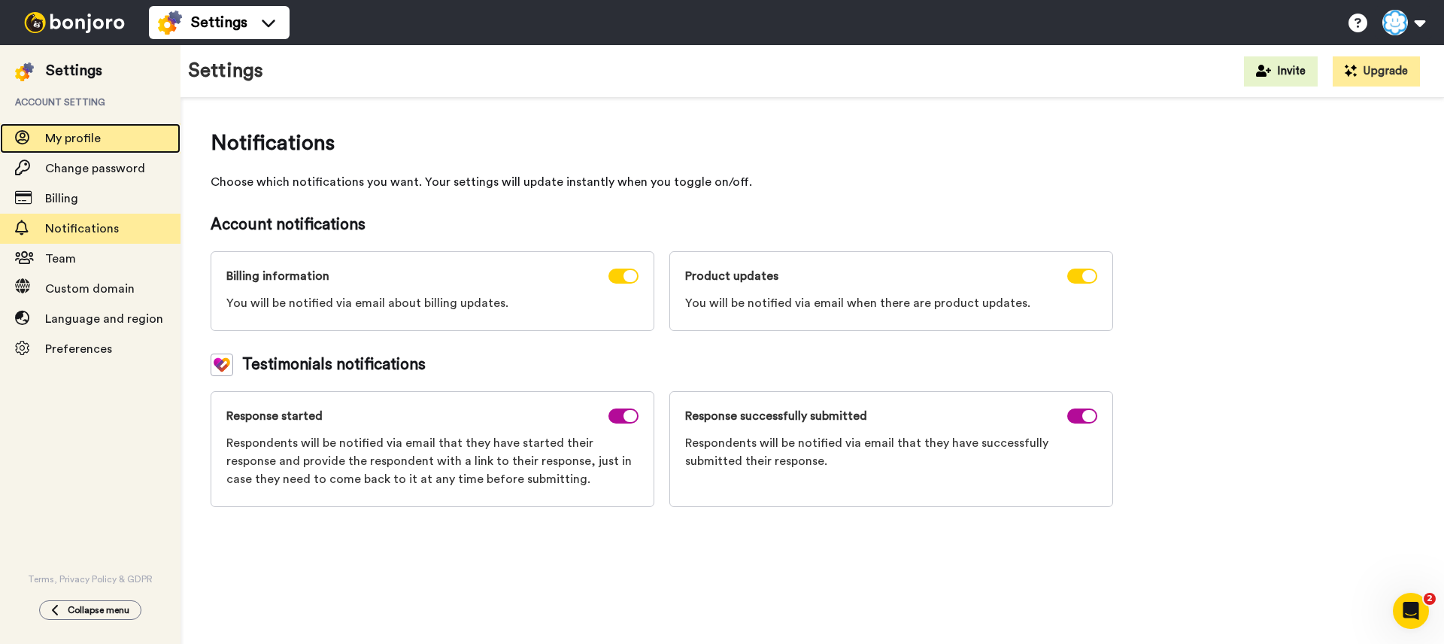
click at [102, 128] on div "My profile" at bounding box center [90, 138] width 180 height 30
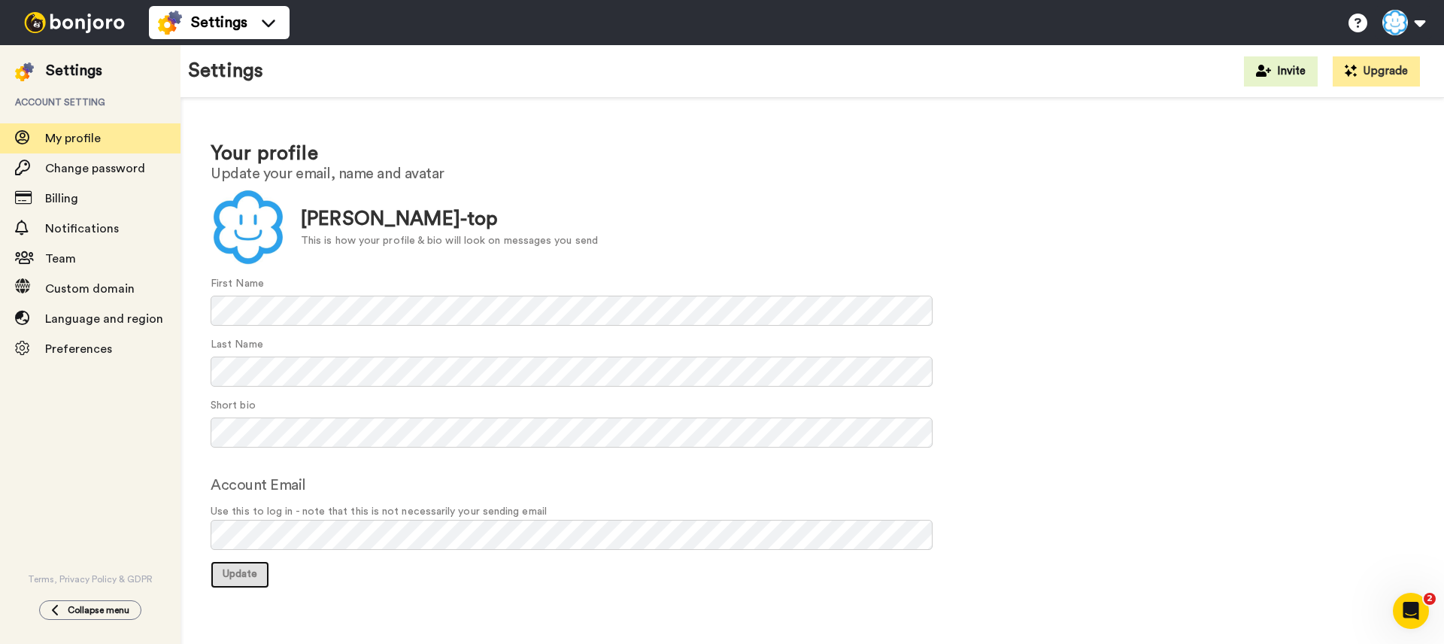
click at [234, 571] on span "Update" at bounding box center [240, 574] width 35 height 11
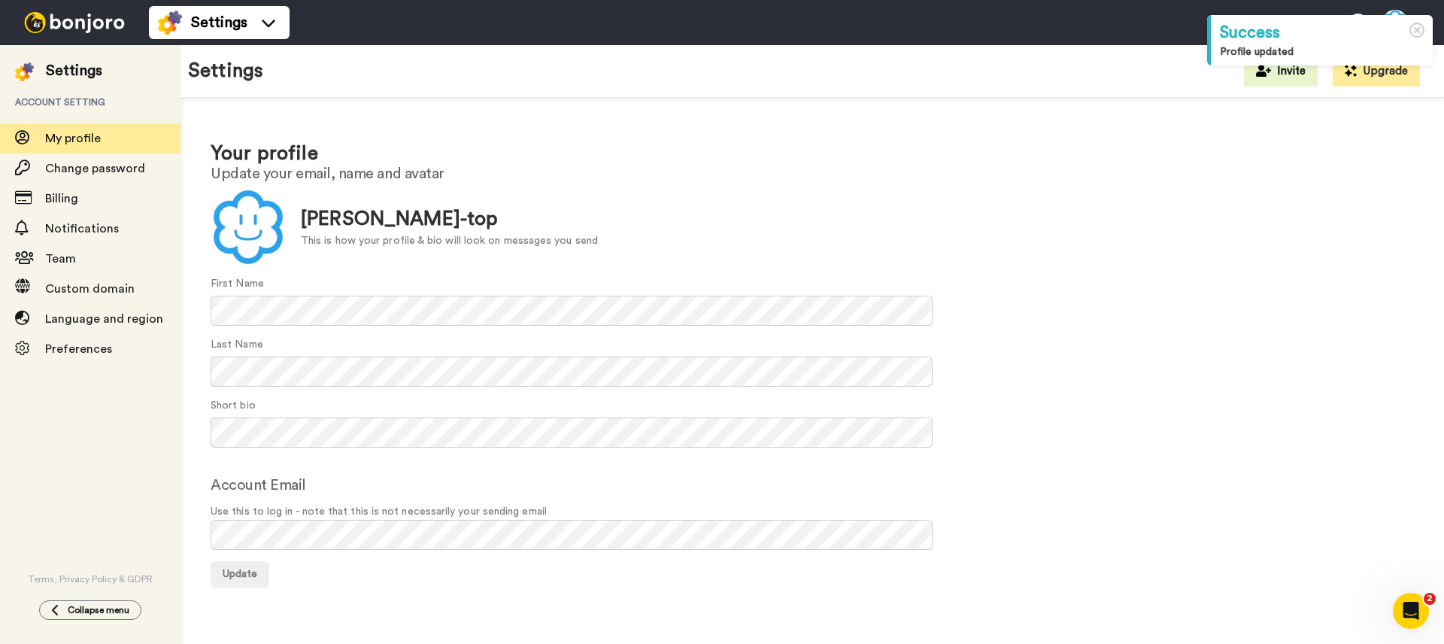
click at [917, 163] on h1 "Your profile" at bounding box center [812, 154] width 1203 height 22
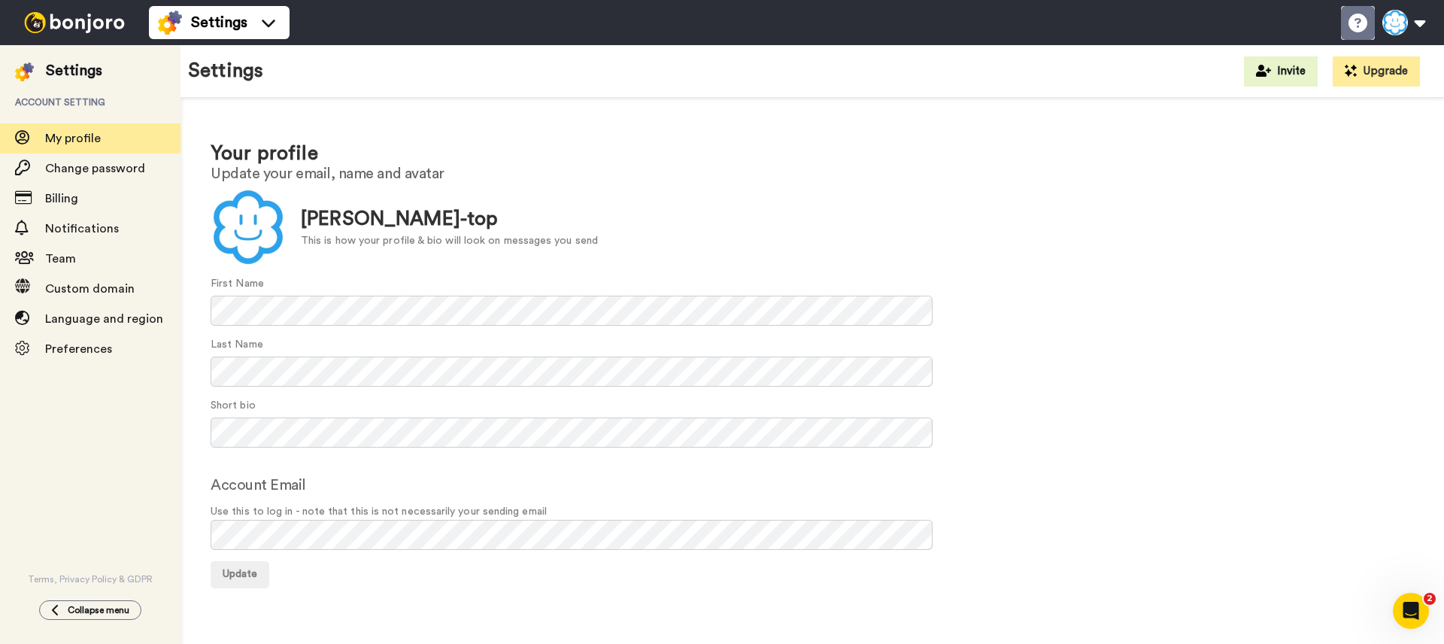
click at [1367, 23] on li "Help docs" at bounding box center [1358, 23] width 34 height 34
click at [1393, 8] on button at bounding box center [1403, 22] width 57 height 33
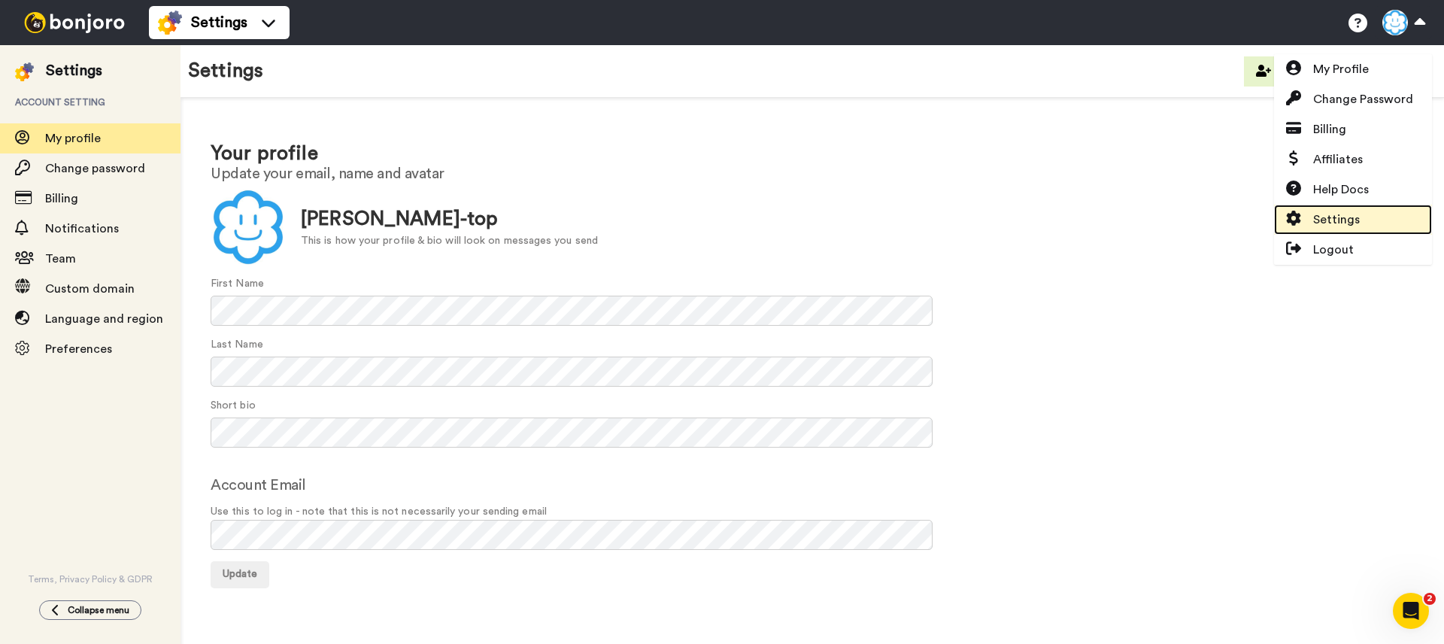
click at [1334, 211] on span "Settings" at bounding box center [1336, 220] width 47 height 18
